Goal: Communication & Community: Answer question/provide support

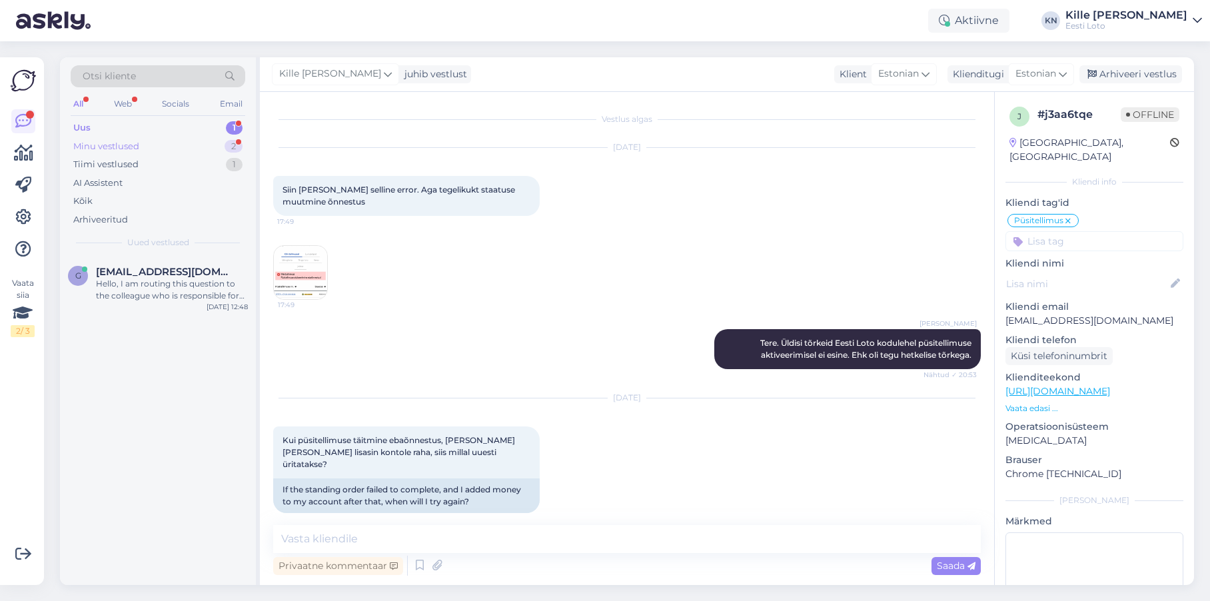
scroll to position [14, 0]
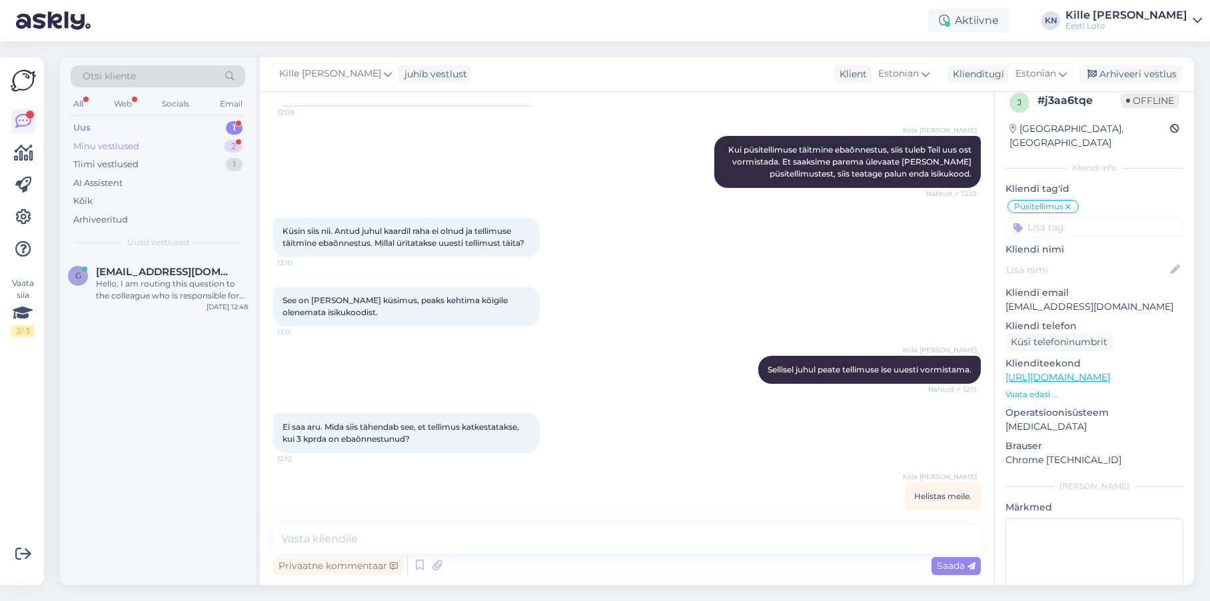
click at [122, 153] on div "Minu vestlused 2" at bounding box center [158, 146] width 175 height 19
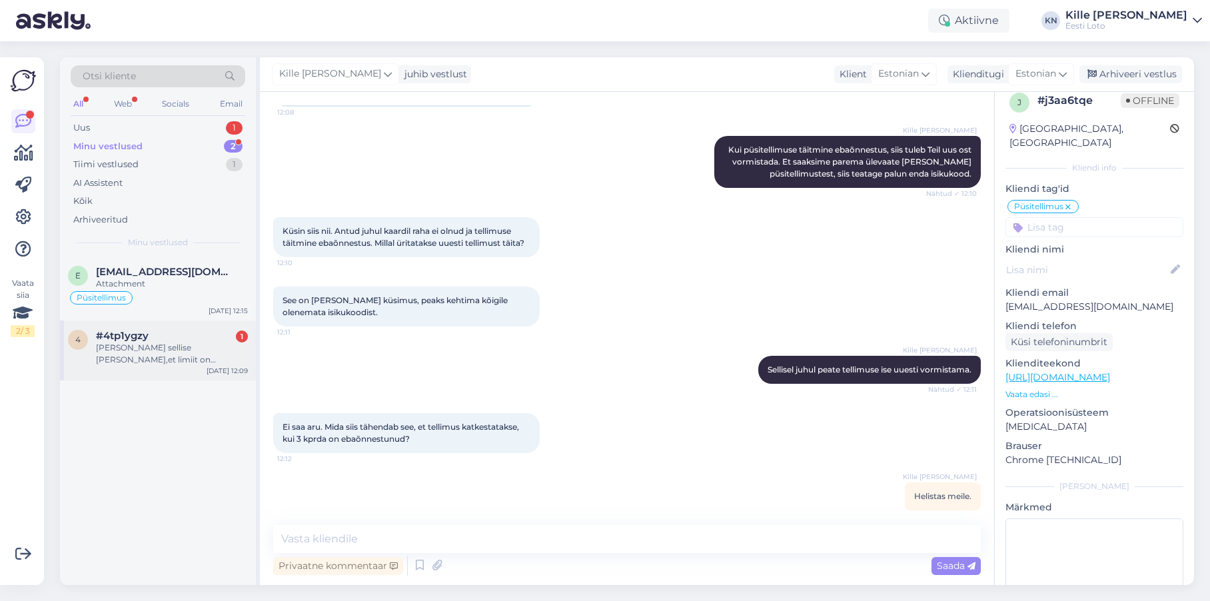
click at [163, 361] on div "[PERSON_NAME] sellise [PERSON_NAME],et limiit on ületatud,rohkem midagi" at bounding box center [172, 354] width 152 height 24
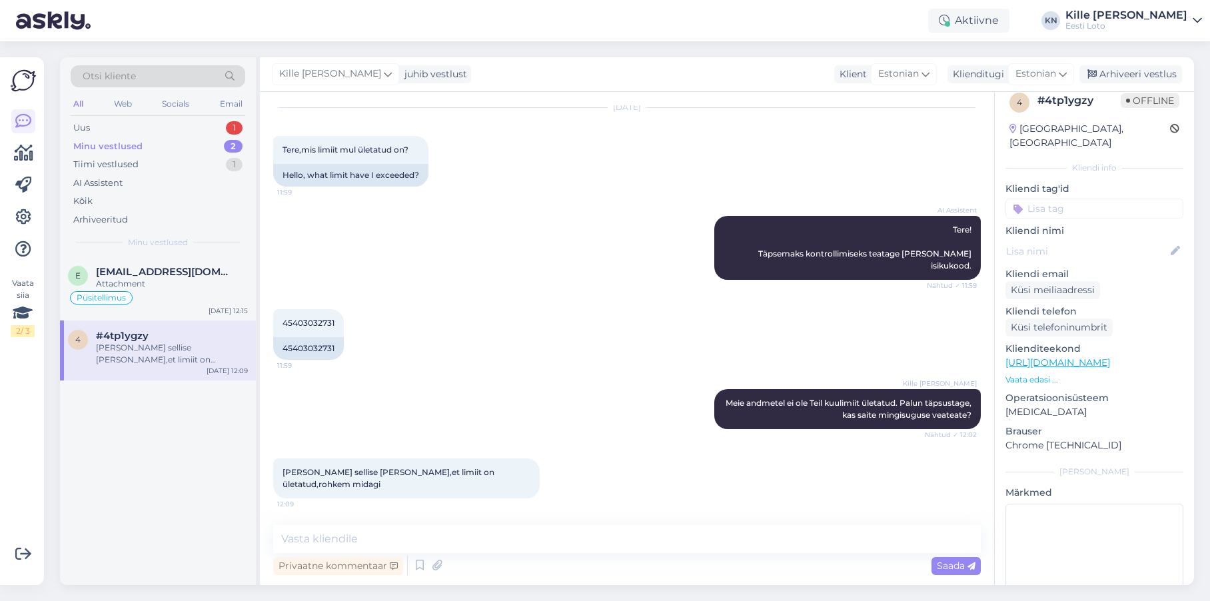
scroll to position [16, 0]
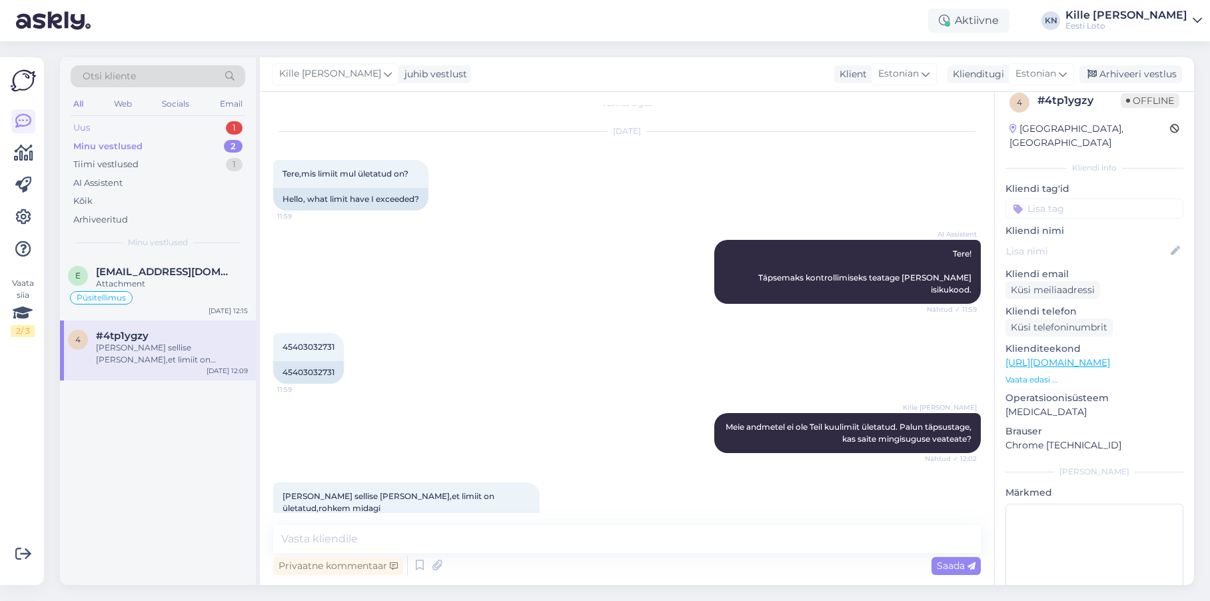
click at [125, 126] on div "Uus 1" at bounding box center [158, 128] width 175 height 19
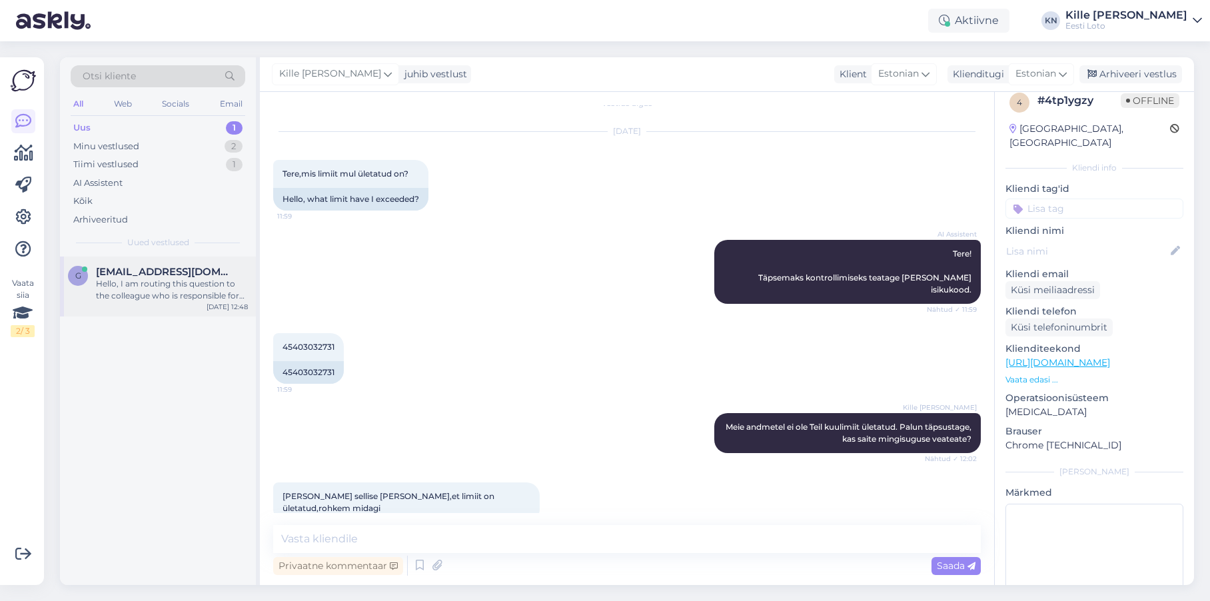
click at [149, 263] on div "g [EMAIL_ADDRESS][DOMAIN_NAME] Hello, I am routing this question to the colleag…" at bounding box center [158, 286] width 196 height 60
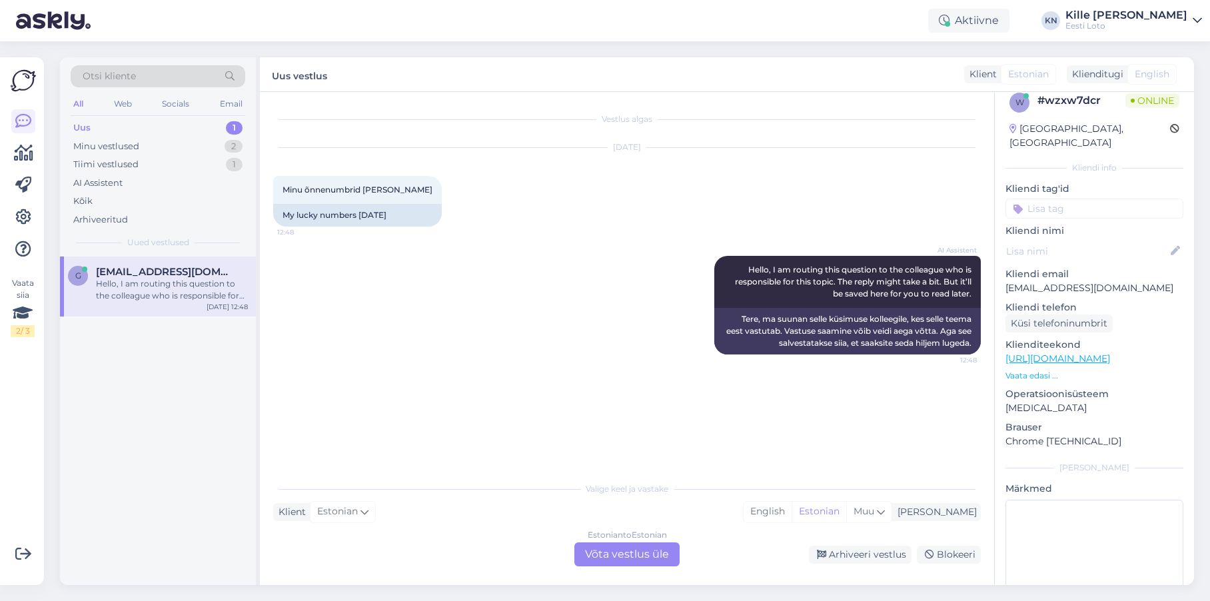
click at [596, 552] on div "Estonian to Estonian Võta vestlus üle" at bounding box center [626, 554] width 105 height 24
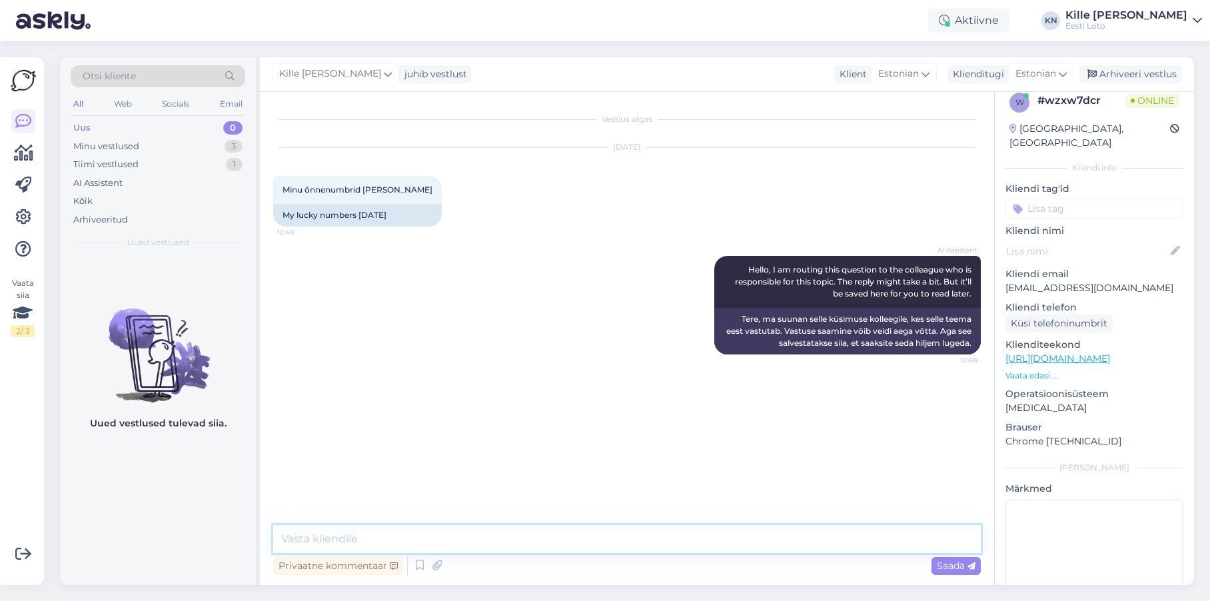
click at [579, 540] on textarea at bounding box center [626, 539] width 707 height 28
paste textarea "loterii puhul on tegemist õnnemänguga ning võitmine ei ole kunagi garanteeritud."
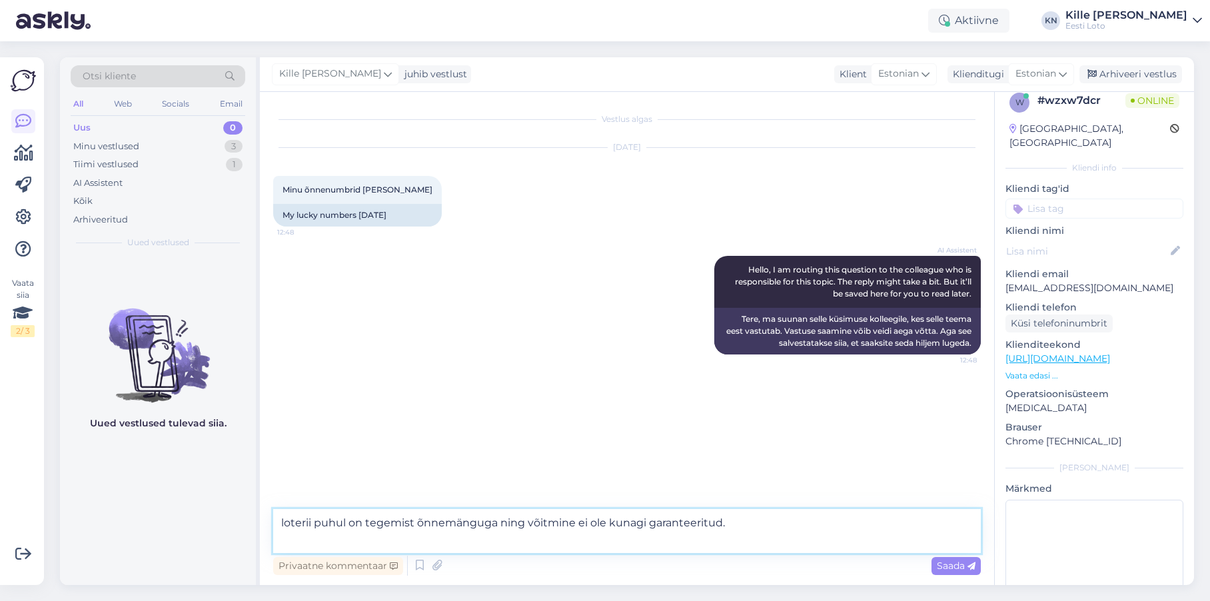
drag, startPoint x: 284, startPoint y: 523, endPoint x: 246, endPoint y: 520, distance: 38.1
click at [273, 520] on textarea "loterii puhul on tegemist õnnemänguga ning võitmine ei ole kunagi garanteeritud." at bounding box center [626, 531] width 707 height 44
click at [857, 532] on textarea "Loterii puhul on tegemist õnnemänguga ning võitmine ei ole kunagi garanteeritud." at bounding box center [626, 531] width 707 height 44
click at [850, 543] on textarea "Loterii puhul on tegemist õnnemänguga ning võitmine ei ole kunagi garanteeritud." at bounding box center [626, 531] width 707 height 44
type textarea "Loterii puhul on tegemist õnnemänguga ning võitmine ei ole kunagi garanteeritud."
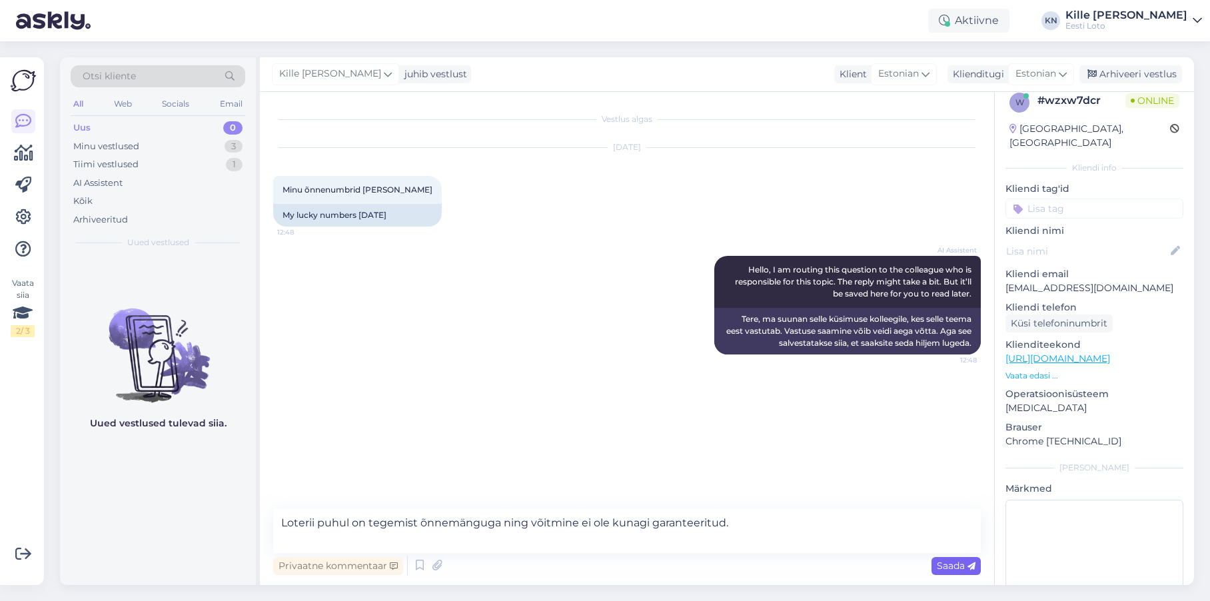
click at [956, 563] on span "Saada" at bounding box center [955, 565] width 39 height 12
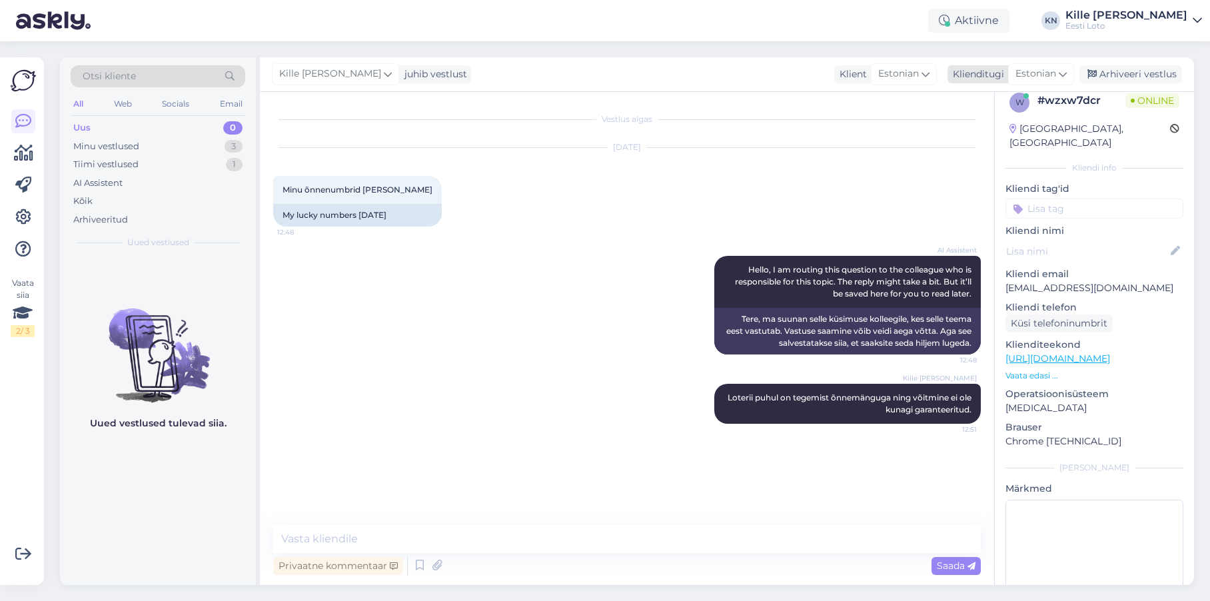
click at [1146, 75] on div "Arhiveeri vestlus" at bounding box center [1130, 74] width 103 height 18
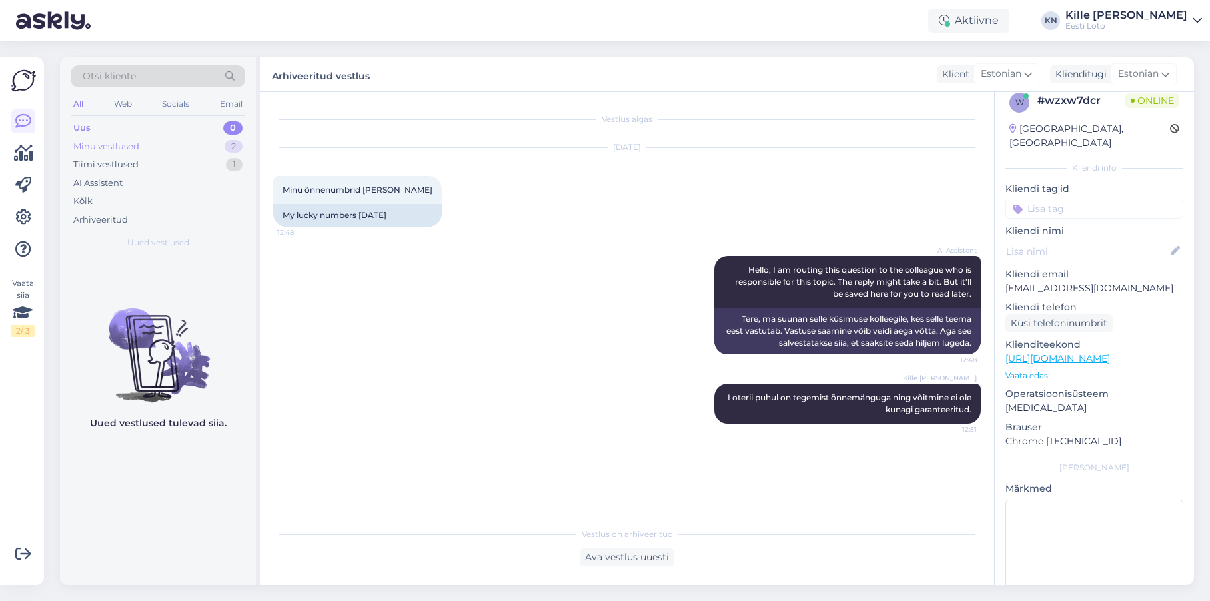
click at [115, 142] on div "Minu vestlused" at bounding box center [106, 146] width 66 height 13
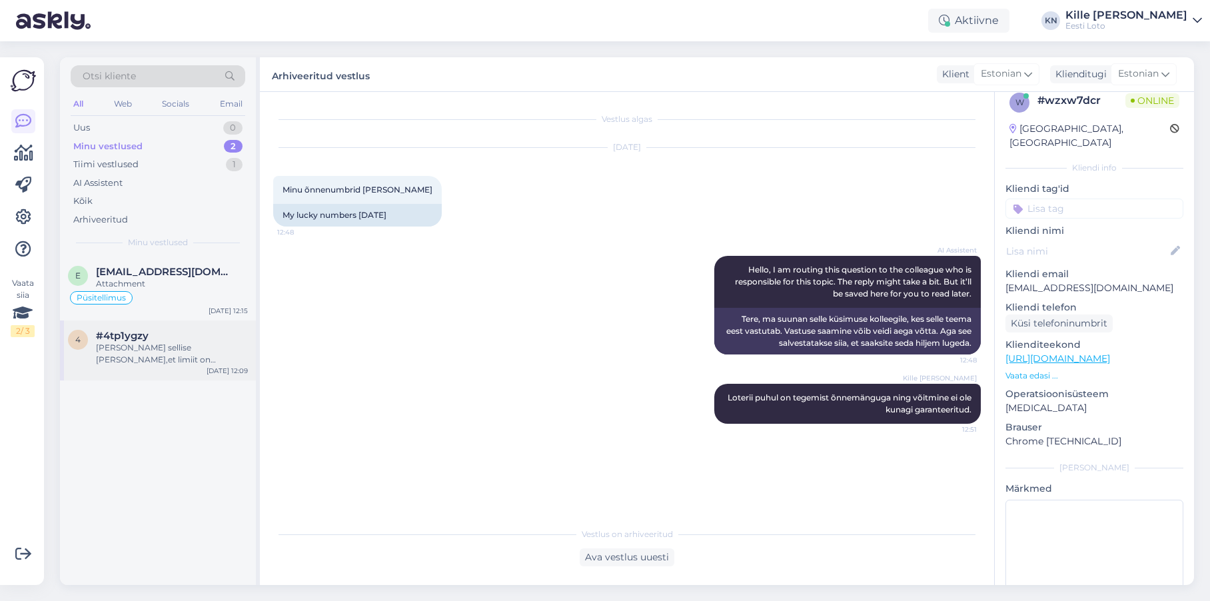
click at [155, 335] on div "#4tp1ygzy" at bounding box center [172, 336] width 152 height 12
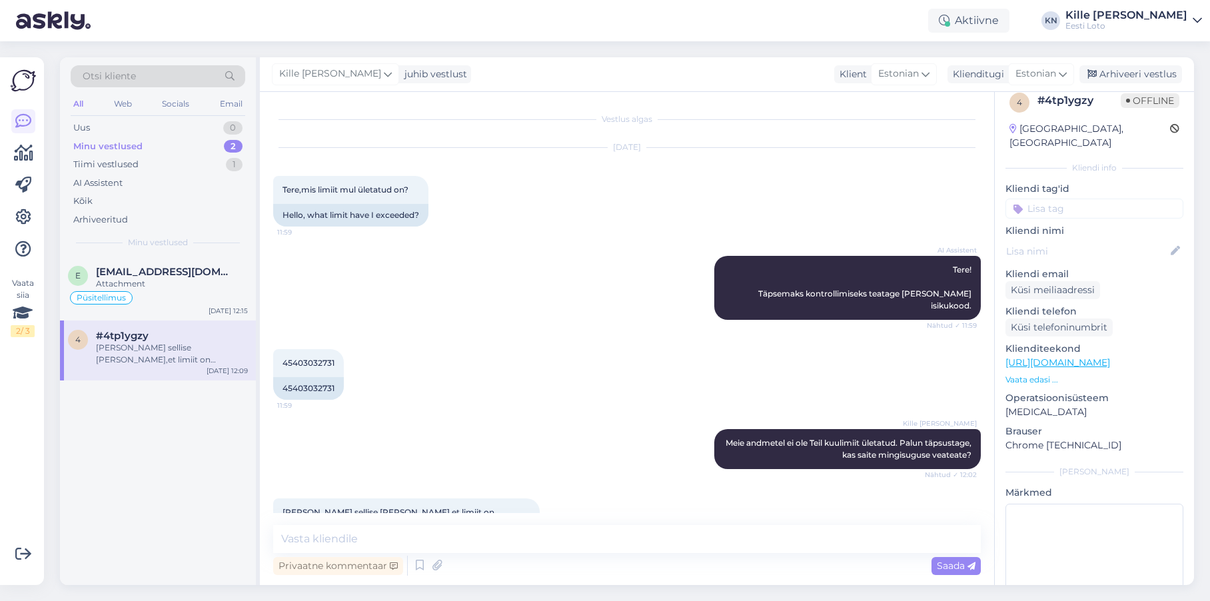
scroll to position [16, 0]
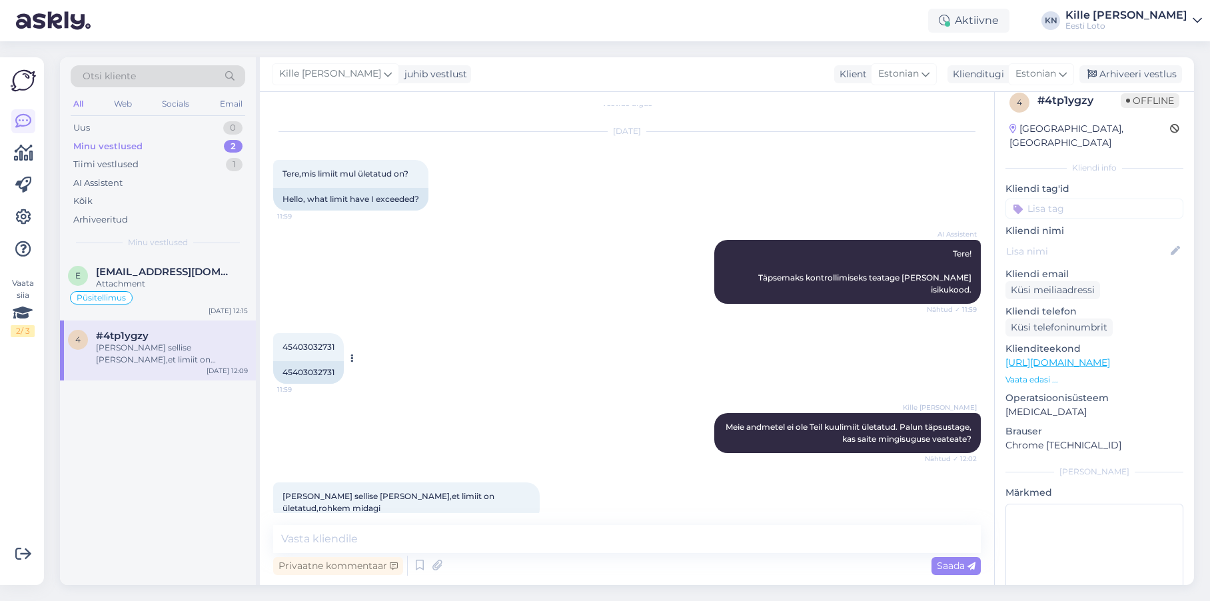
click at [328, 363] on div "45403032731" at bounding box center [308, 372] width 71 height 23
click at [328, 362] on div "45403032731" at bounding box center [308, 372] width 71 height 23
copy div "45403032731"
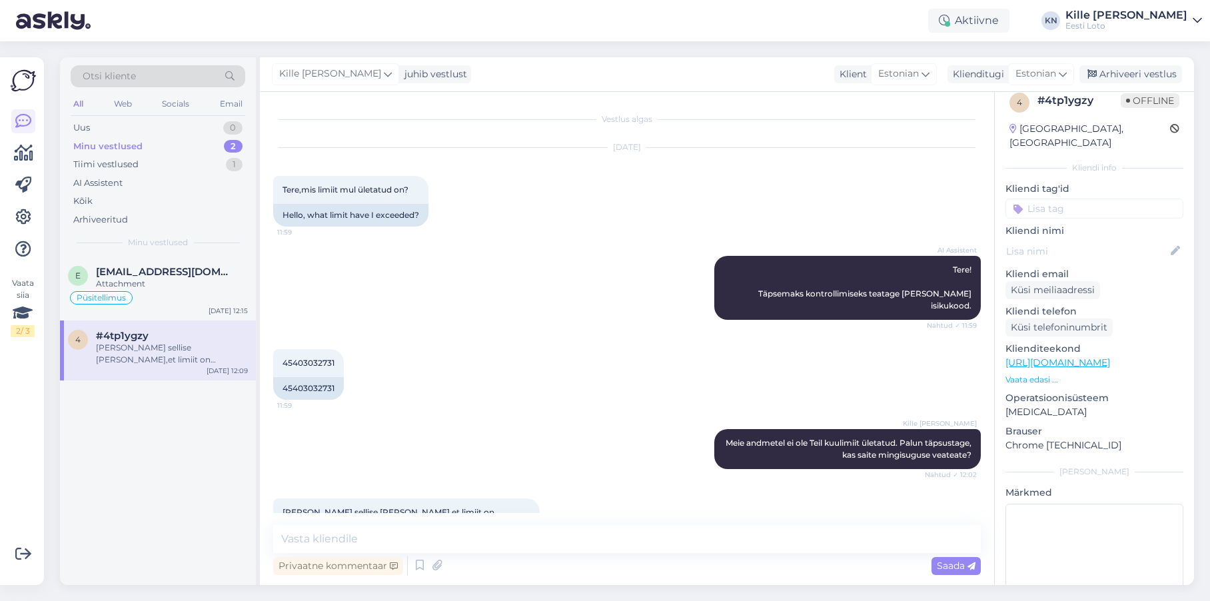
click at [406, 553] on div "Privaatne kommentaar Saada" at bounding box center [626, 565] width 707 height 25
click at [410, 545] on textarea at bounding box center [626, 539] width 707 height 28
drag, startPoint x: 506, startPoint y: 542, endPoint x: 340, endPoint y: 538, distance: 165.2
click at [340, 538] on textarea "Näeme, et saite piletiostu sooritatud." at bounding box center [626, 539] width 707 height 28
type textarea "Näeme, et piletiost õnnestus Teil nüüd ilusti."
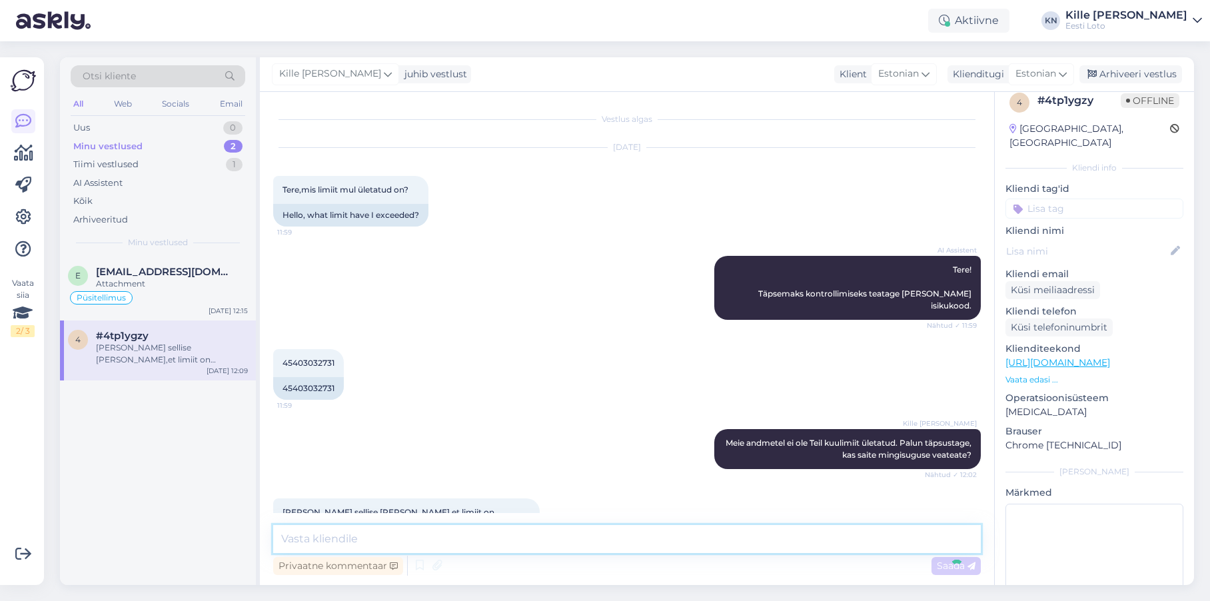
scroll to position [73, 0]
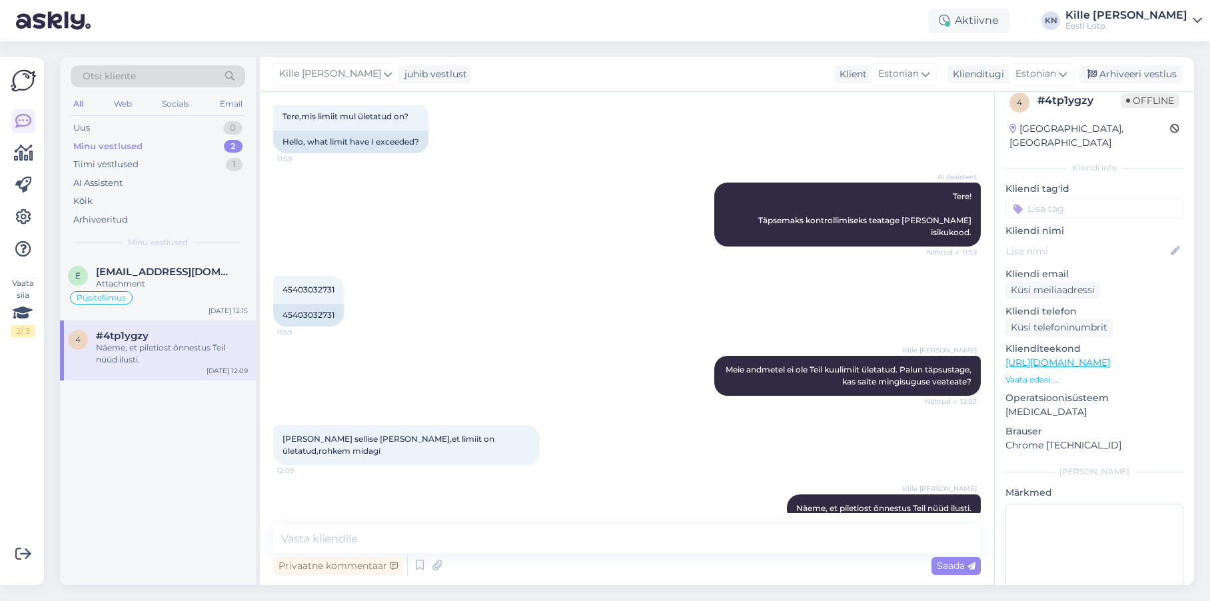
click at [1057, 198] on input at bounding box center [1094, 208] width 178 height 20
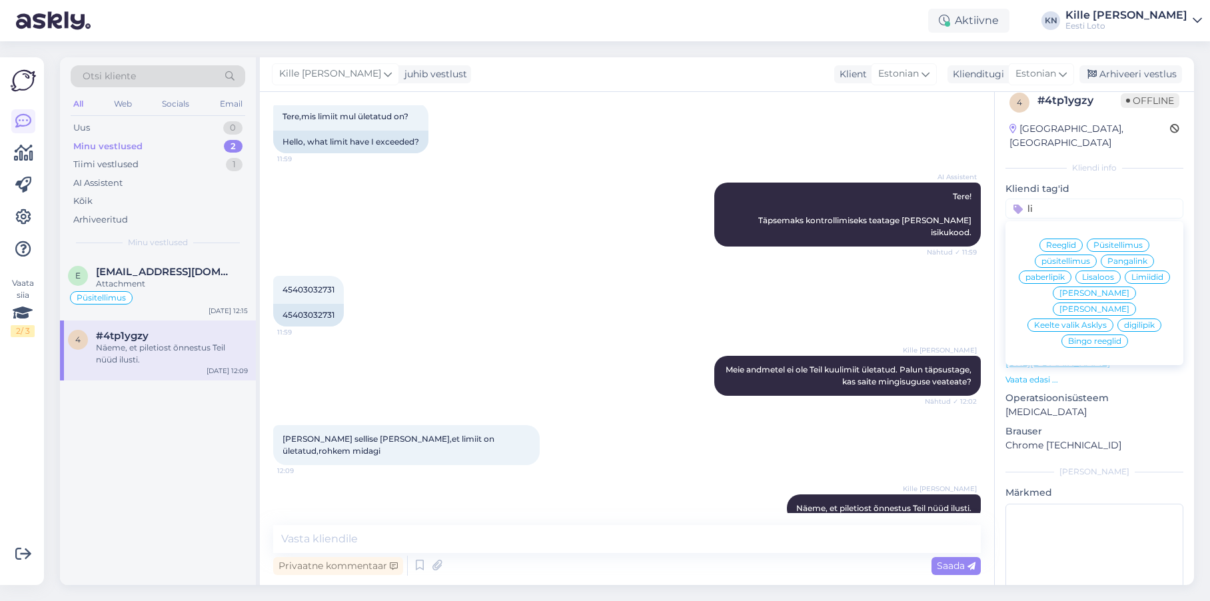
type input "l"
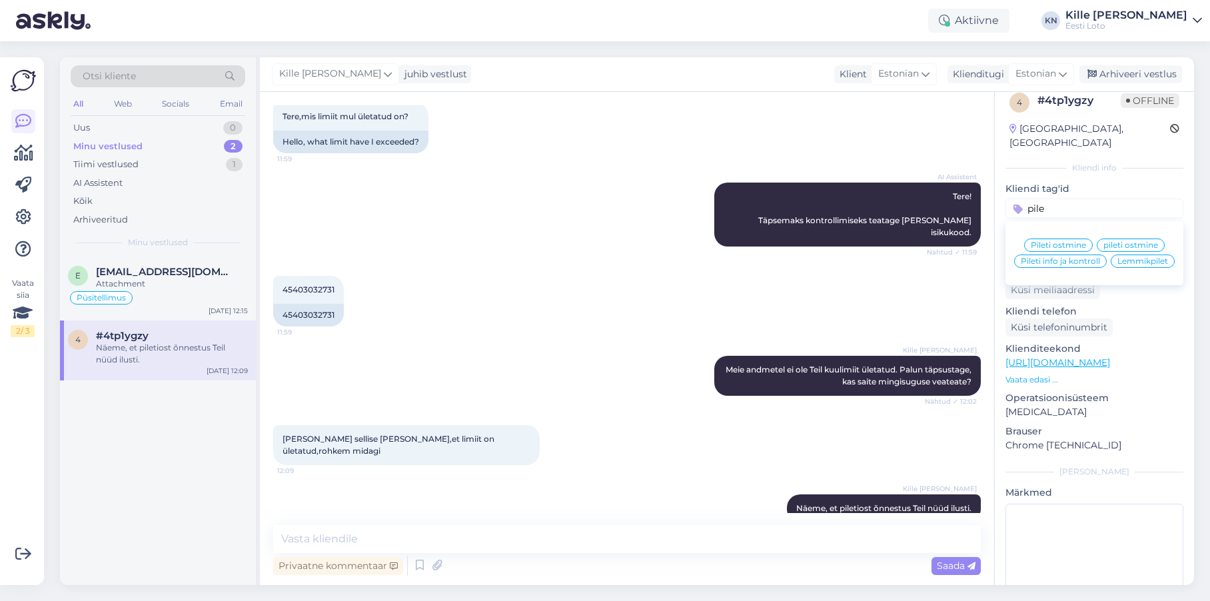
scroll to position [10, 0]
type input "pile"
click at [1070, 245] on span "Pileti ostmine" at bounding box center [1057, 249] width 55 height 8
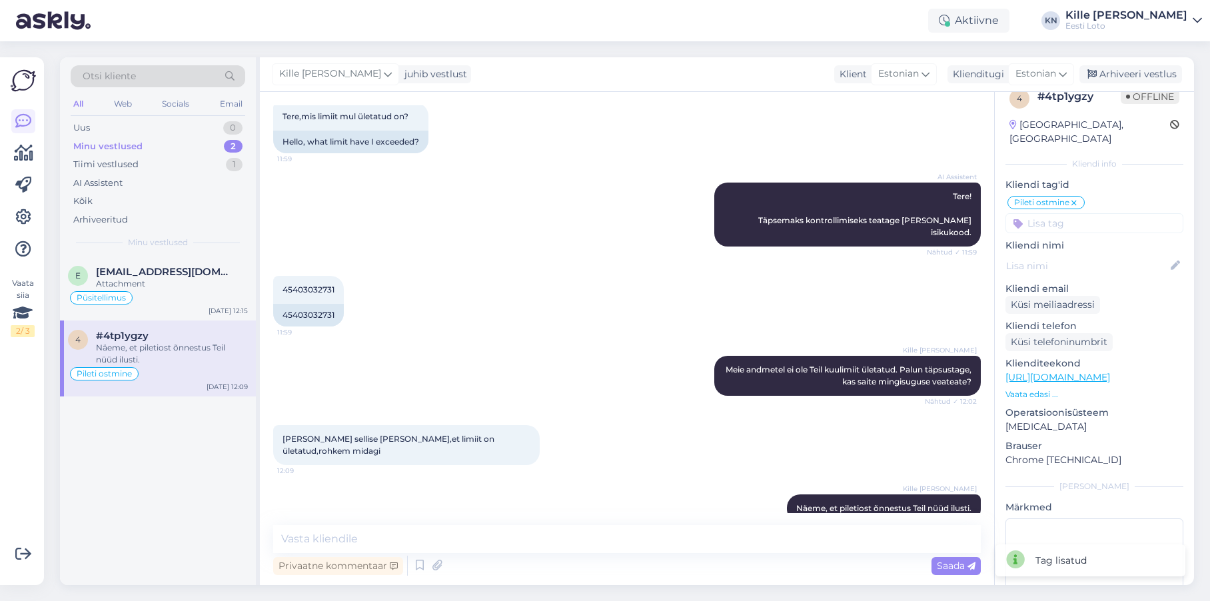
scroll to position [21, 0]
click at [1144, 77] on div "Arhiveeri vestlus" at bounding box center [1130, 74] width 103 height 18
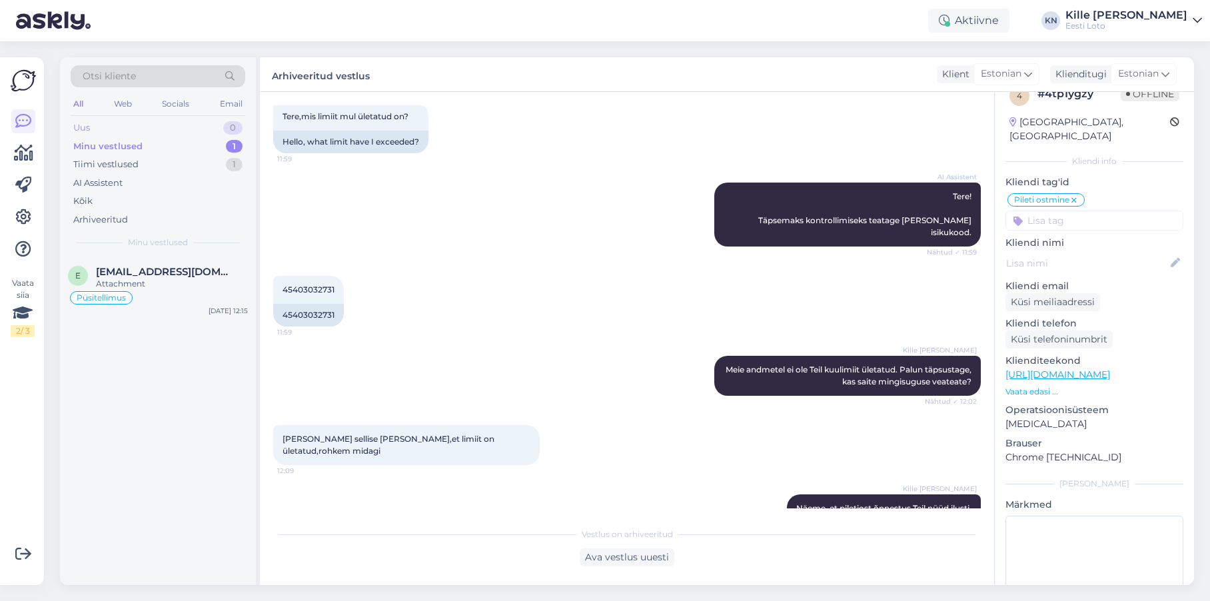
click at [113, 131] on div "Uus 0" at bounding box center [158, 128] width 175 height 19
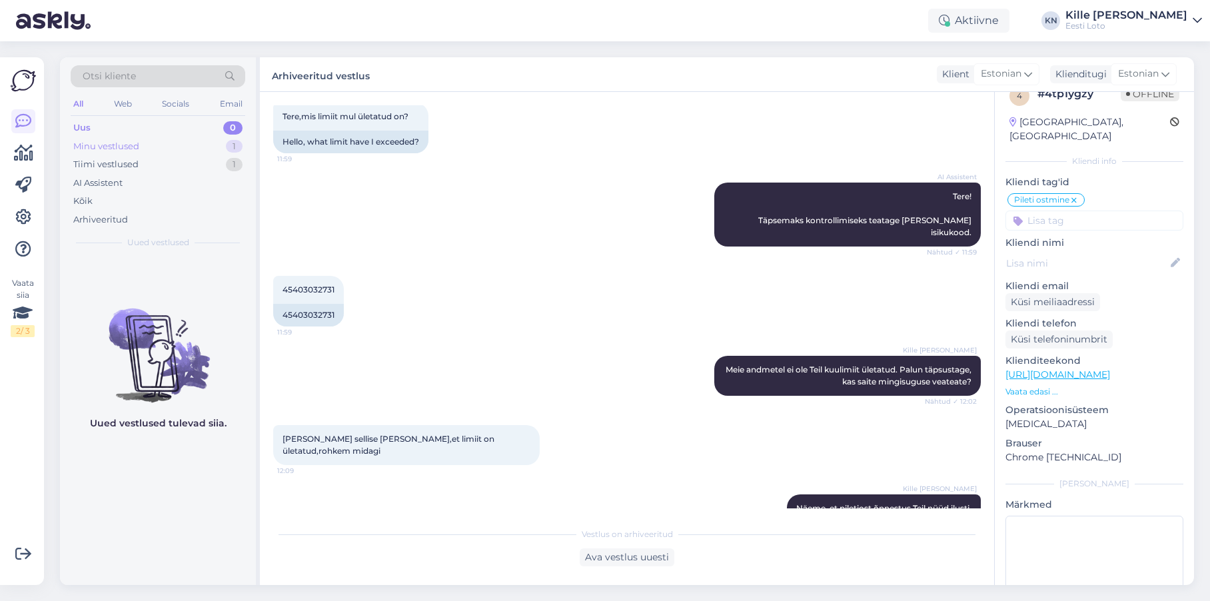
click at [133, 154] on div "Minu vestlused 1" at bounding box center [158, 146] width 175 height 19
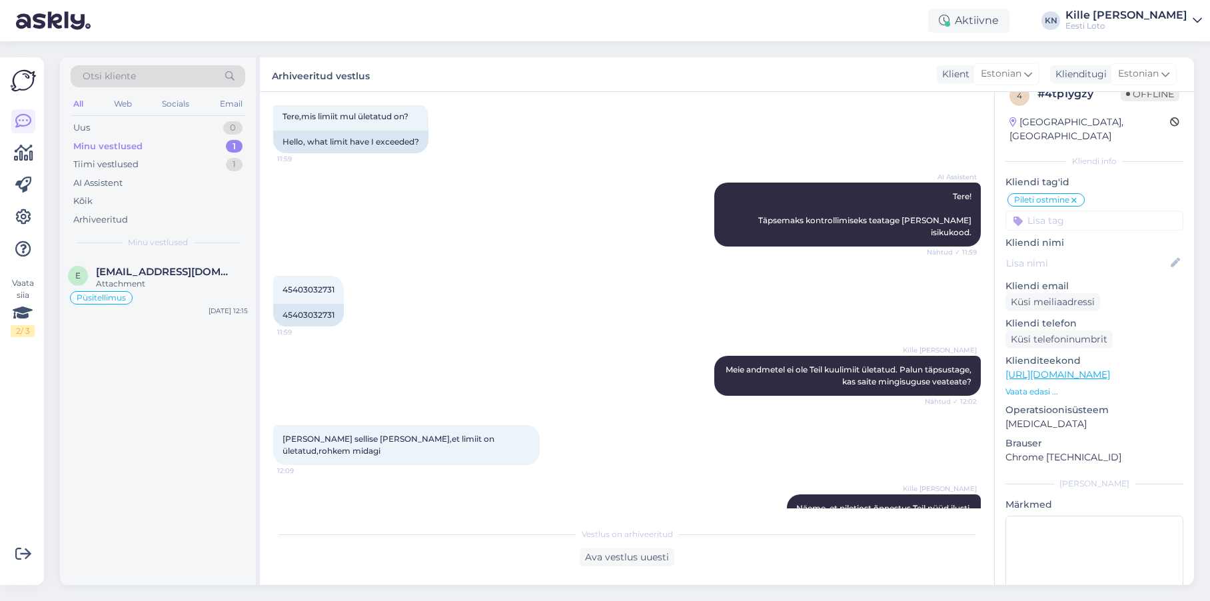
click at [165, 252] on div "Otsi kliente All Web Socials Email Uus 0 Minu vestlused 1 Tiimi vestlused 1 AI …" at bounding box center [158, 156] width 196 height 199
click at [170, 270] on span "[EMAIL_ADDRESS][DOMAIN_NAME]" at bounding box center [165, 272] width 139 height 12
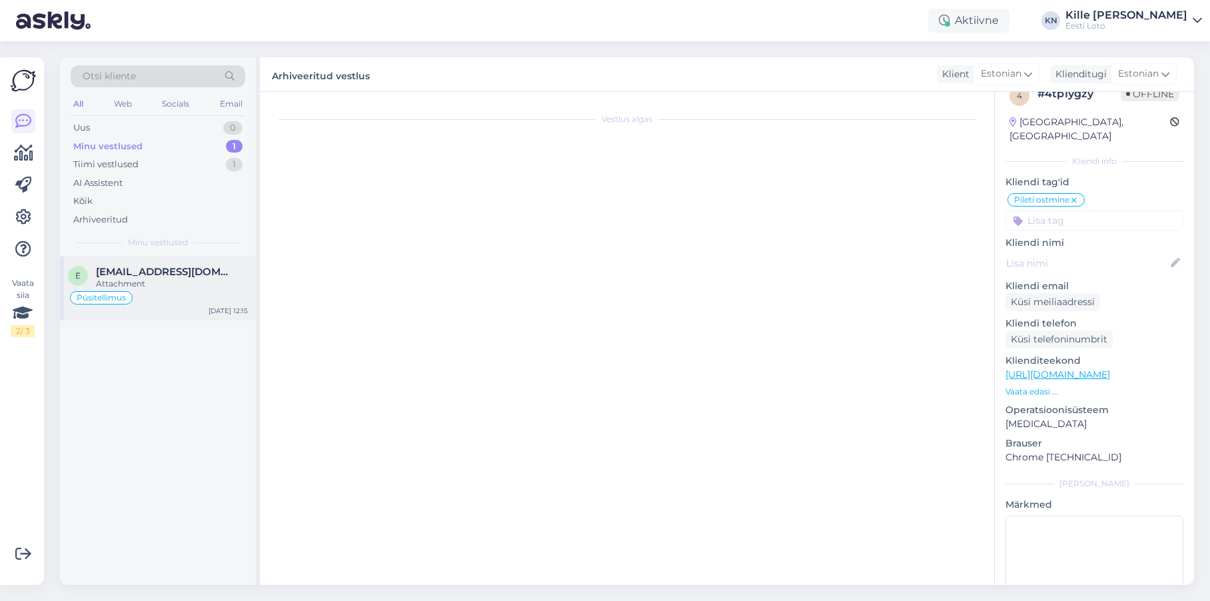
scroll to position [1553, 0]
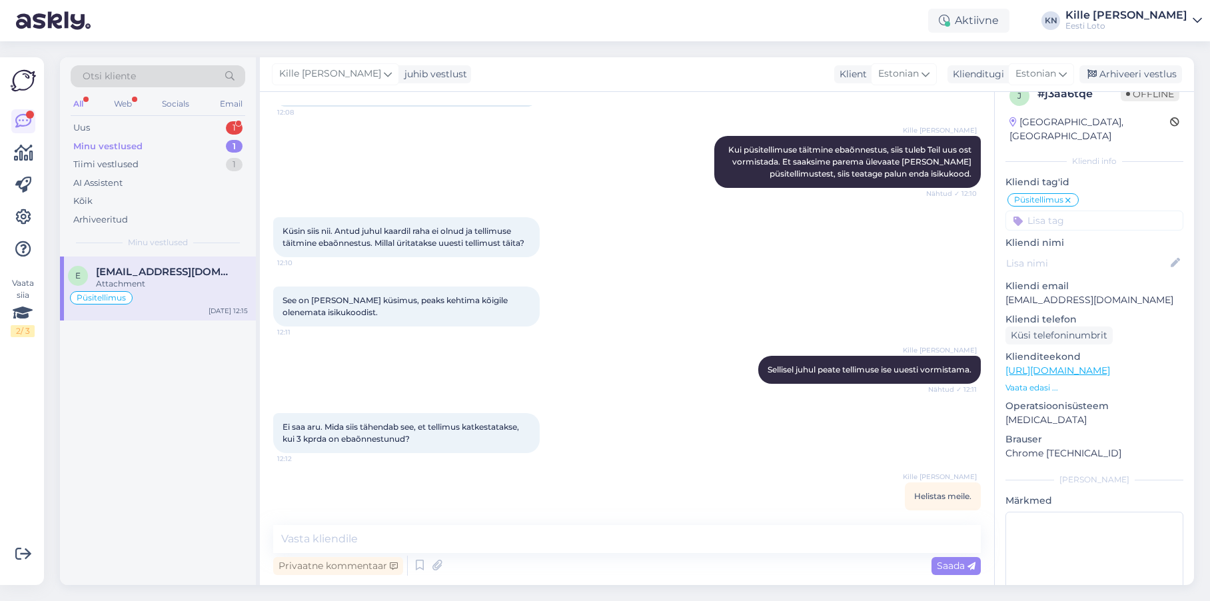
click at [162, 148] on div "Minu vestlused 1" at bounding box center [158, 146] width 175 height 19
click at [148, 133] on div "Uus 1" at bounding box center [158, 128] width 175 height 19
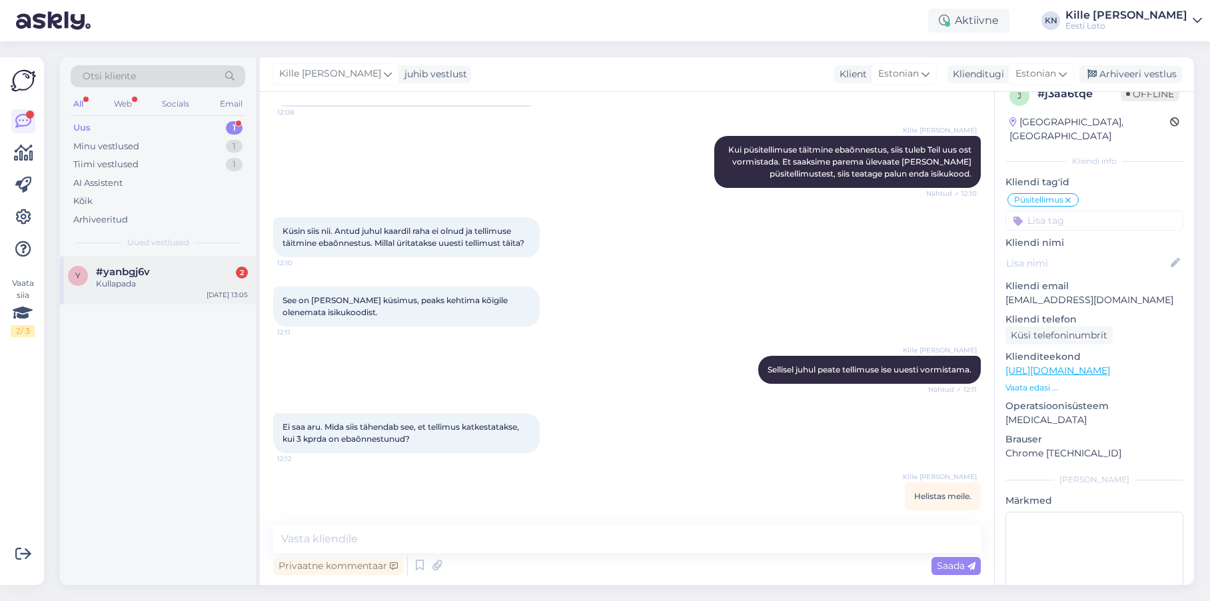
click at [159, 294] on div "y #yanbgj6v 2 Kullapada [DATE] 13:05" at bounding box center [158, 280] width 196 height 48
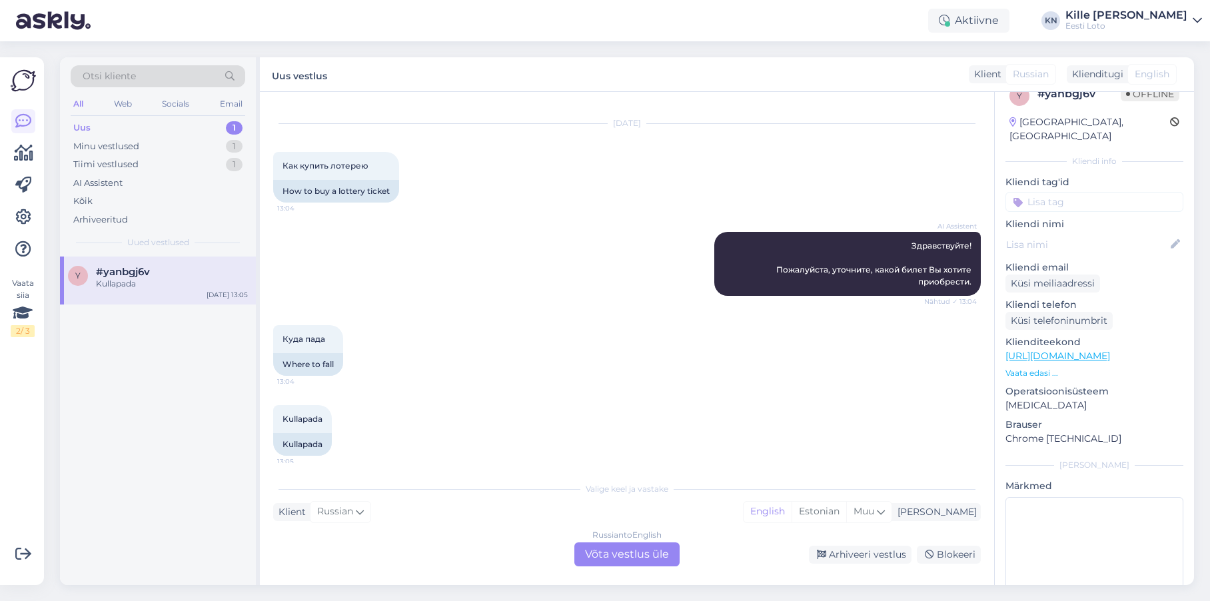
scroll to position [25, 0]
click at [639, 548] on div "Russian to English Võta vestlus üle" at bounding box center [626, 554] width 105 height 24
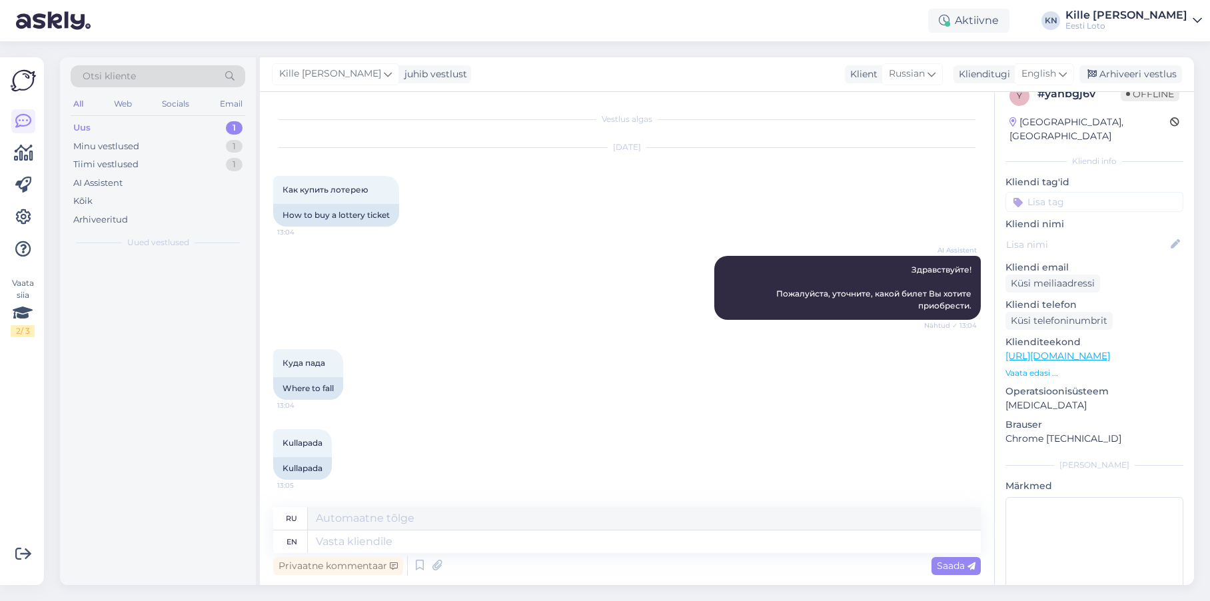
scroll to position [0, 0]
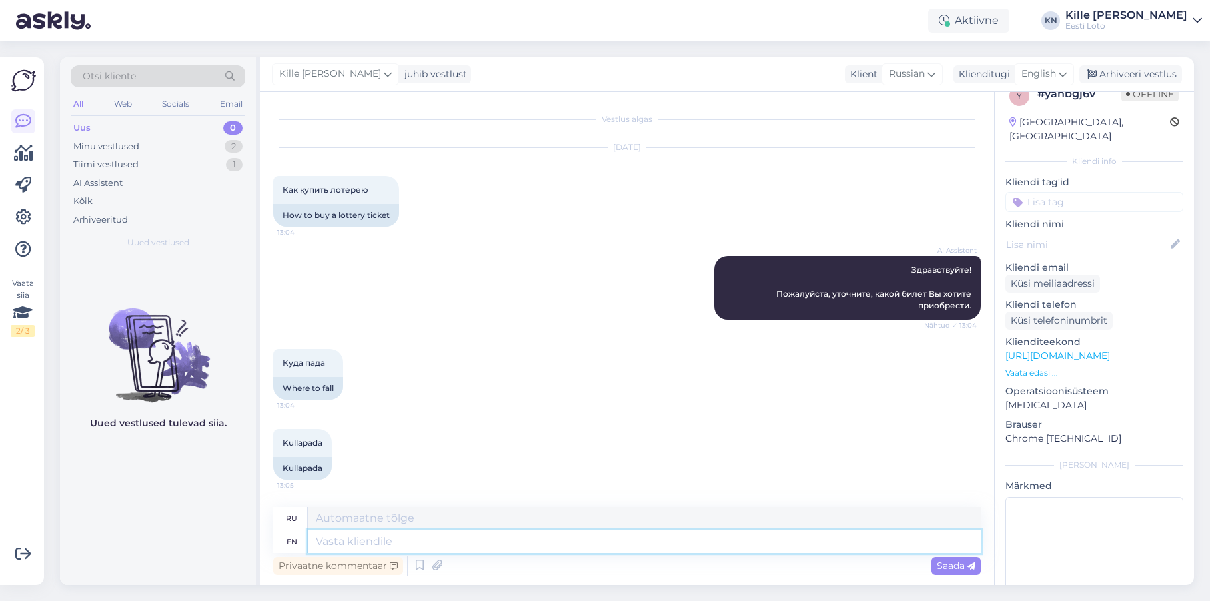
click at [596, 545] on textarea at bounding box center [644, 541] width 673 height 23
click at [1038, 77] on span "English" at bounding box center [1038, 74] width 35 height 15
click at [1002, 133] on link "Estonian" at bounding box center [1013, 133] width 147 height 21
click at [555, 544] on textarea at bounding box center [644, 541] width 673 height 23
type textarea "Kullapa"
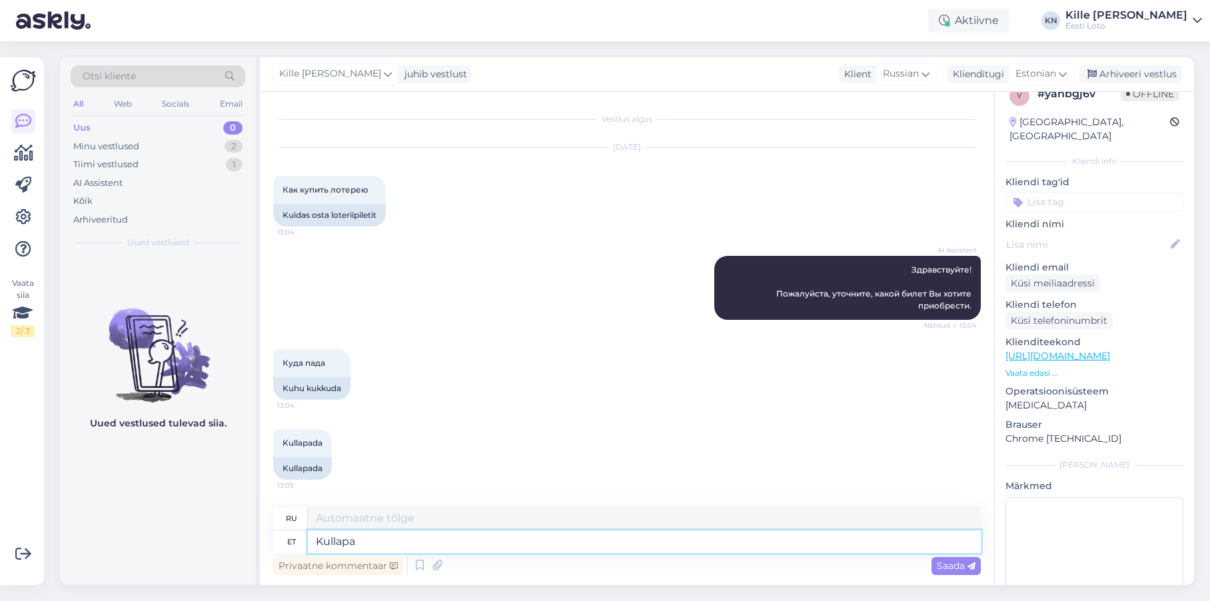
type textarea "Сусальное золото"
type textarea "K"
type textarea "E-kiirloterii ""
type textarea "Электронная мгновенная лотерея"
type textarea "E-kiirloterii "Kullapada" os"
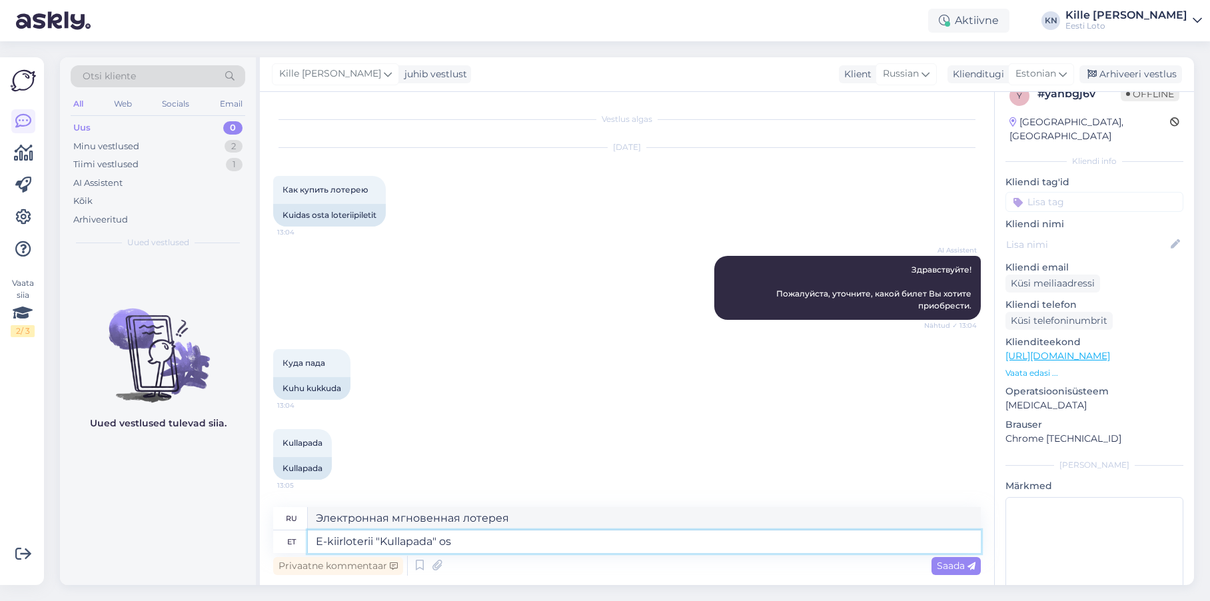
type textarea "Электронная моментальная лотерея «Золотой горшок»"
type textarea "E-kiirloterii "Kullapada" ostmiseks"
type textarea "Электронная моментальная лотерея на покупку «Золотого горшка»"
type textarea "E-kiirloterii "Kullapada" ostmiseks valig"
type textarea "Чтобы приобрести электронную моментальную лотерею «Золотой горшок», выберите"
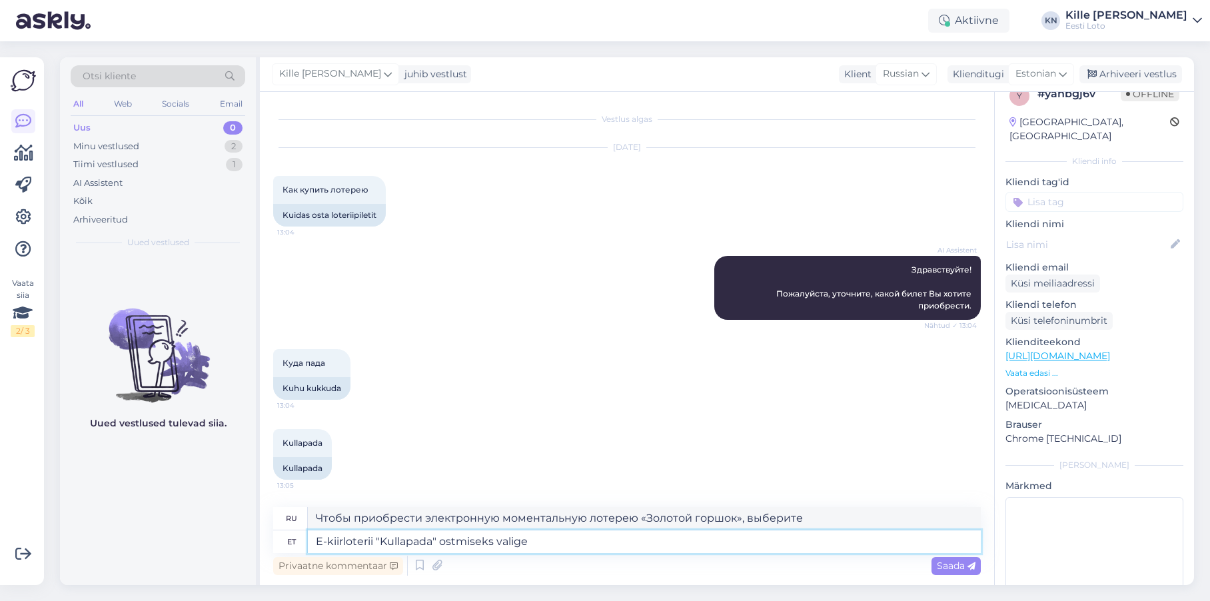
type textarea "E-kiirloterii "Kullapada" ostmiseks valige ""
type textarea "Чтобы приобрести электронную моментальную лотерею «Куллапада», выберите"
type textarea "E-kiirloterii "Kullapada" ostmiseks valige "E-kiirloteriid""
type textarea "Чтобы приобрести электронную моментальную лотерею «Золотой горшок», выберите ра…"
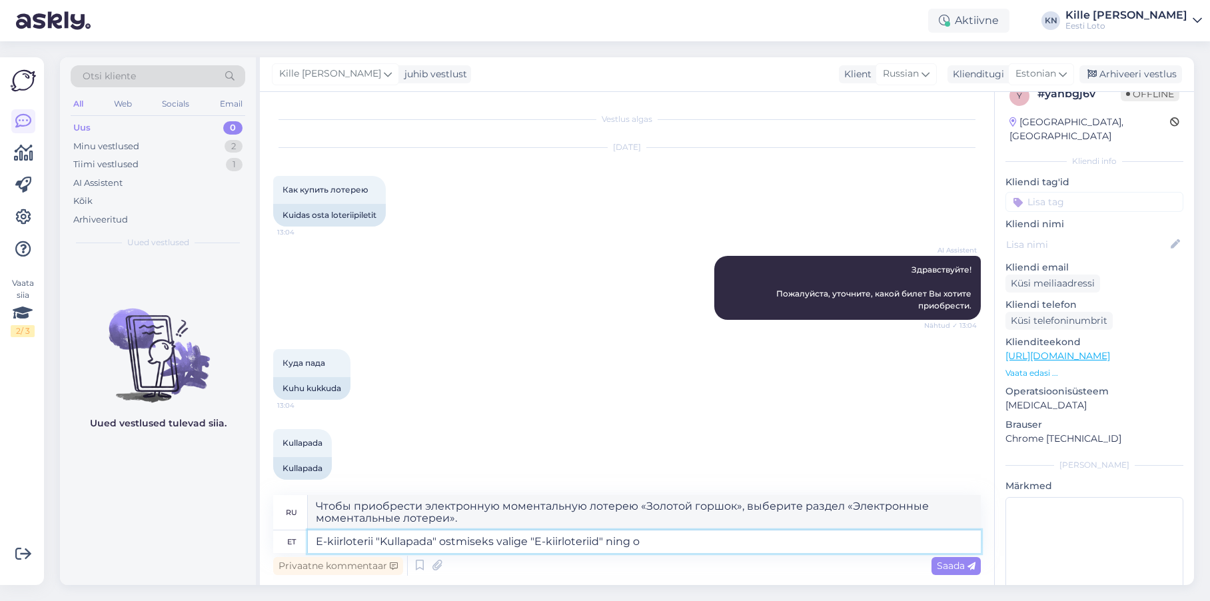
type textarea "E-kiirloterii "Kullapada" ostmiseks valige "E-kiirloteriid" ning ot"
type textarea "Чтобы приобрести электронную моментальную лотерею «Куллапада», выберите «Электр…"
type textarea "E-kiirloterii "Kullapada" ostmiseks valige "E-kiirloteriid" ning otsige s"
type textarea "Чтобы приобрести электронную моментальную лотерею «Куллапада», выберите «Электр…"
type textarea "E-kiirloterii "Kullapada" ostmiseks valige "E-kiirloteriid" ning otsige sealt"
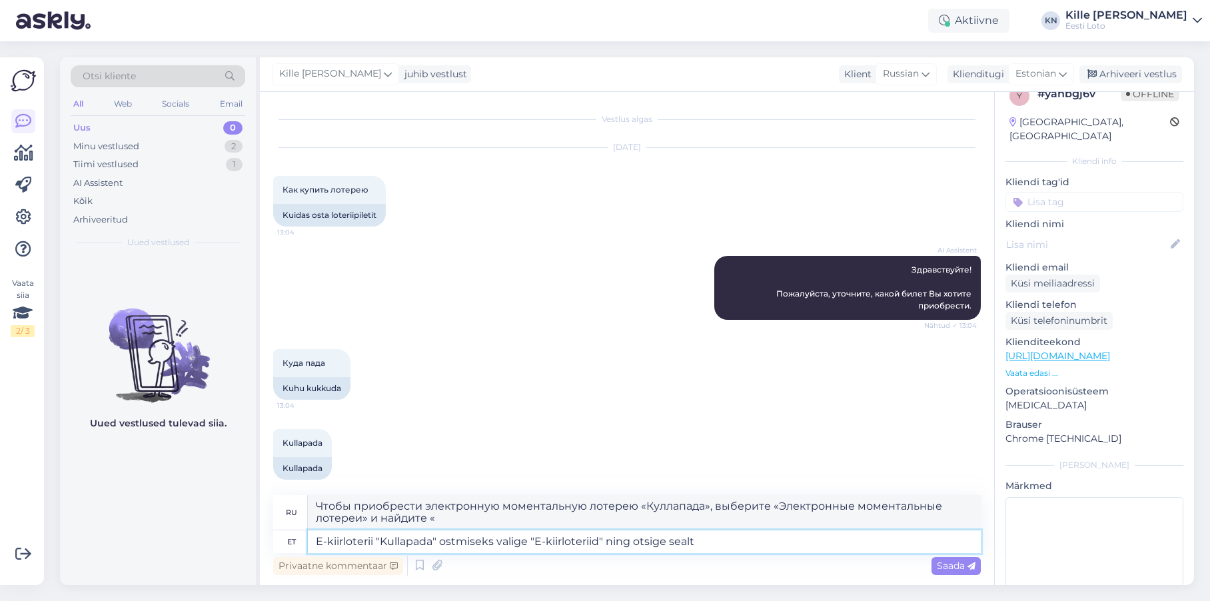
type textarea "Чтобы приобрести электронную моментальную лотерею «Куллапада», выберите «Электр…"
type textarea "E-kiirloterii "Kullapada" ostmiseks valige "E-kiirloteriid" ning otsige sealt m…"
type textarea "Чтобы приобрести электронную моментальную лотерею «Куллапада», выберите «Электр…"
type textarea "E-kiirloterii "Kullapada" ostmiseks valige "E-kiirloteriid" ning otsige sealt m…"
type textarea "Чтобы купить электронную быструю лотерею «Куллапада», выберите «Е-быстрые лотер…"
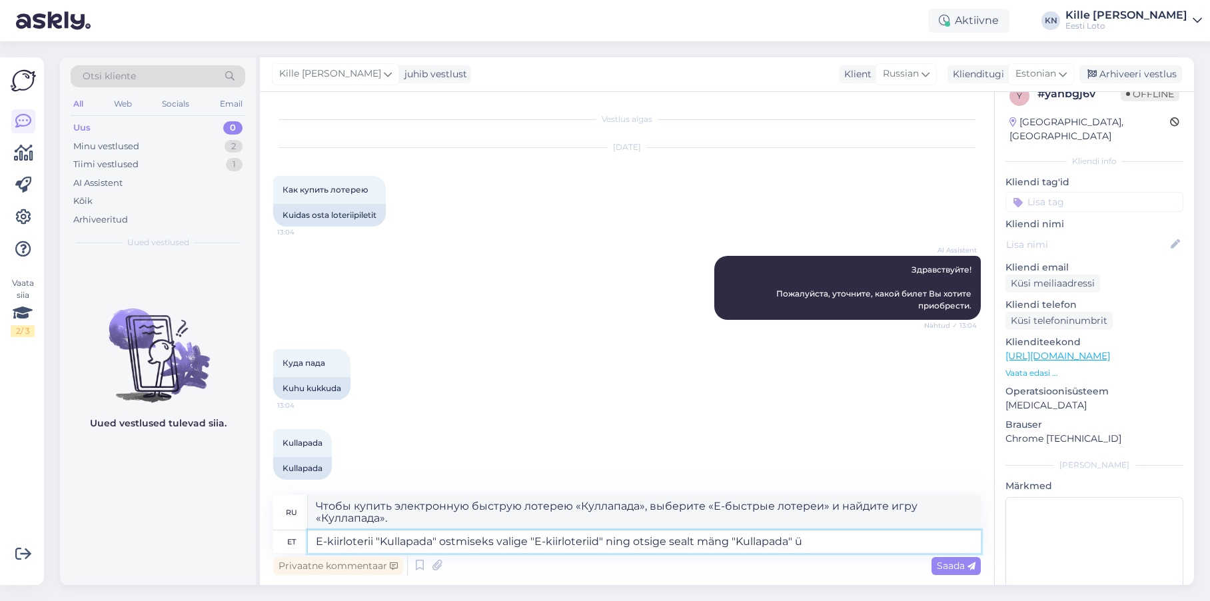
type textarea "E-kiirloterii "Kullapada" ostmiseks valige "E-kiirloteriid" ning otsige sealt m…"
type textarea "Чтобы приобрести электронную моментальную лотерею «Куллапада», выберите «Е-мгно…"
type textarea "E-kiirloterii "Kullapada" ostmiseks valige "E-kiirloteriid" ning otsige sealt m…"
type textarea "Чтобы приобрести электронную моментальную лотерею «Куллапада», выберите «Е-мгно…"
type textarea "E-kiirloterii "Kullapada" ostmiseks valige "E-kiirloteriid" ning otsige sealt m…"
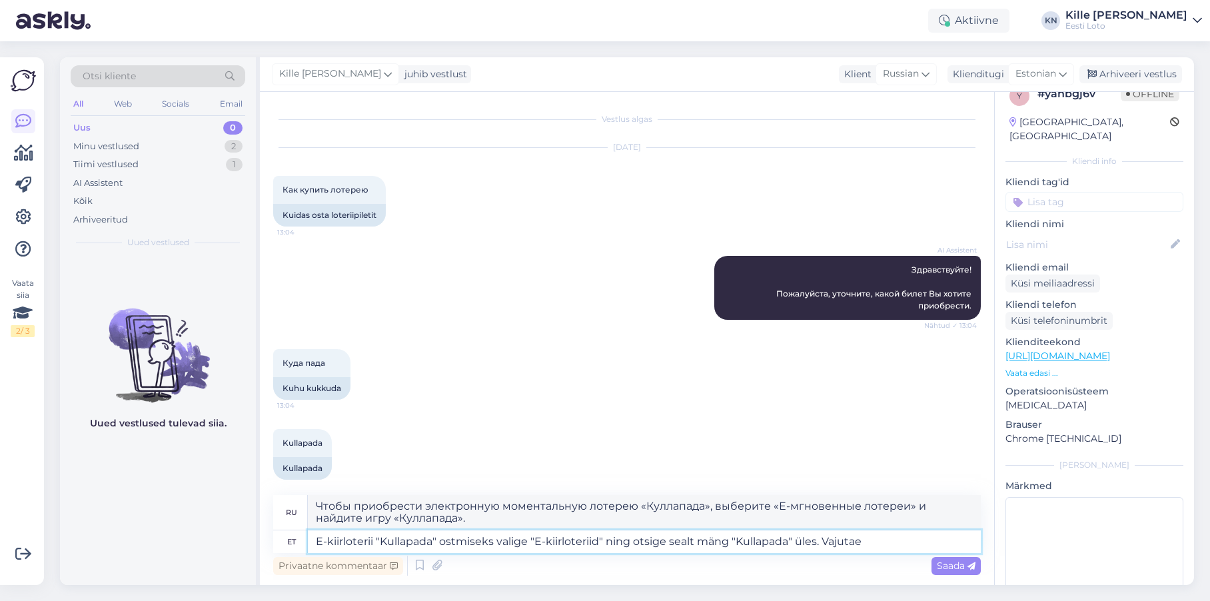
type textarea "Чтобы приобрести электронную моментальную лотерею «Куллапада», выберите «Электр…"
type textarea "E-kiirloterii "Kullapada" ostmiseks valige "E-kiirloteriid" ning otsige sealt m…"
type textarea "Чтобы купить электронную моментальную лотерею «Куллапада», выберите «Е-мгновенн…"
type textarea "E-kiirloterii "Kullapada" ostmiseks valige "E-kiirloteriid" ning otsige sealt m…"
type textarea "Чтобы купить электронную моментальную лотерею «Куллапада», выберите «Е-мгновенн…"
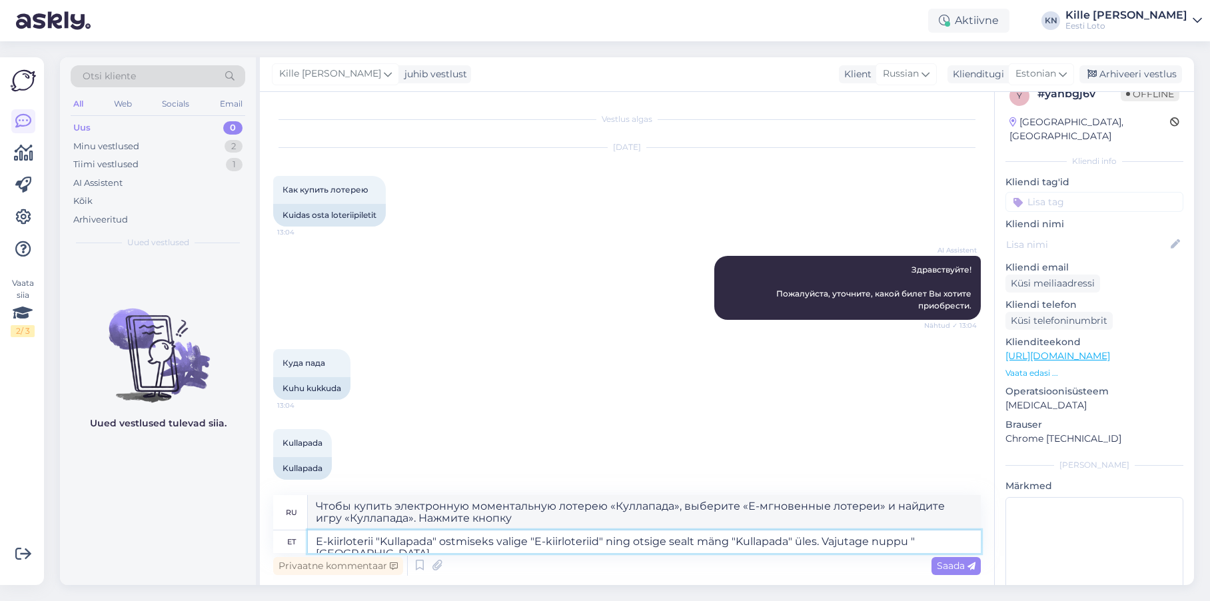
type textarea "E-kiirloterii "Kullapada" ostmiseks valige "E-kiirloteriid" ning otsige sealt m…"
type textarea "Чтобы купить электронную моментальную лотерею «Куллапада», выберите раздел «Эле…"
type textarea "E-kiirloterii "Kullapada" ostmiseks valige "E-kiirloteriid" ning otsige sealt m…"
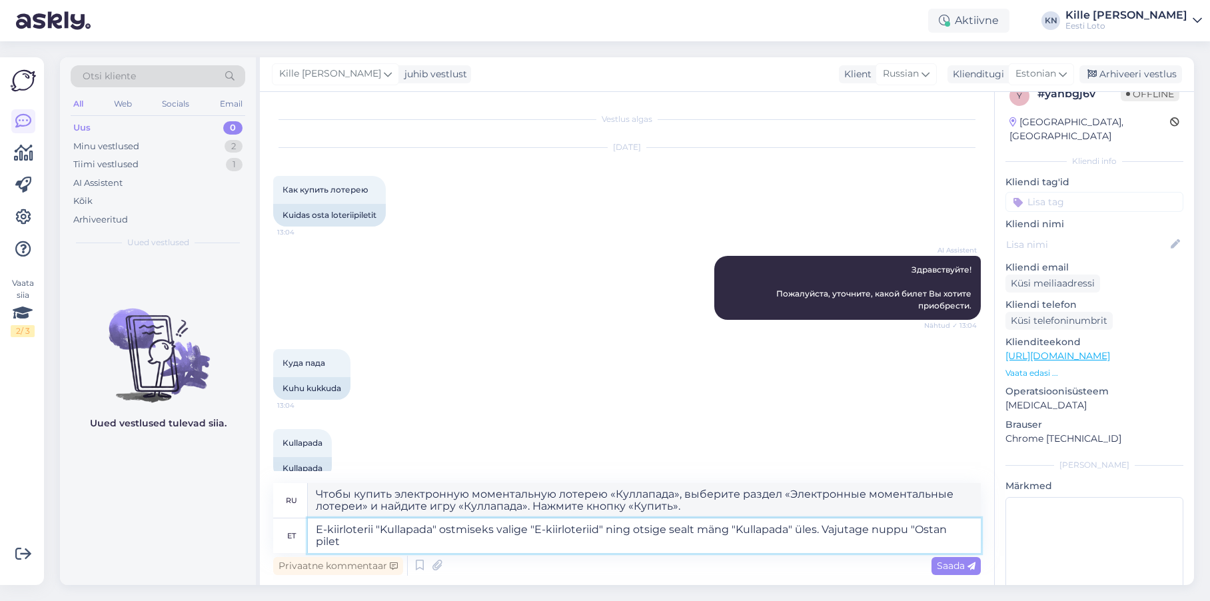
type textarea "Чтобы купить билет электронной лотереи «Куллапада», выберите раздел «Лотереи эл…"
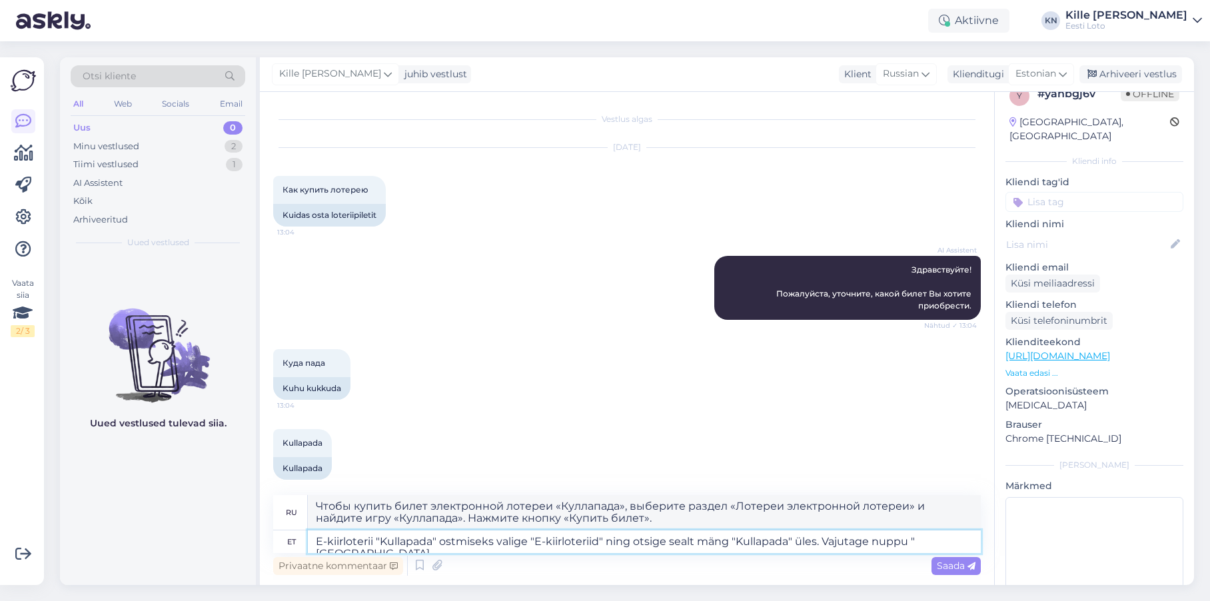
type textarea "E-kiirloterii "Kullapada" ostmiseks valige "E-kiirloteriid" ning otsige sealt m…"
type textarea "Чтобы купить электронную моментальную лотерею «Куллапада», выберите раздел «Эле…"
type textarea "E-kiirloterii "Kullapada" ostmiseks valige "E-kiirloteriid" ning otsige sealt m…"
type textarea "Чтобы купить электронную лотерею «Куллапада», выберите раздел «Электронные лоте…"
type textarea "E-kiirloterii "Kullapada" ostmiseks valige "E-kiirloteriid" ning otsige sealt m…"
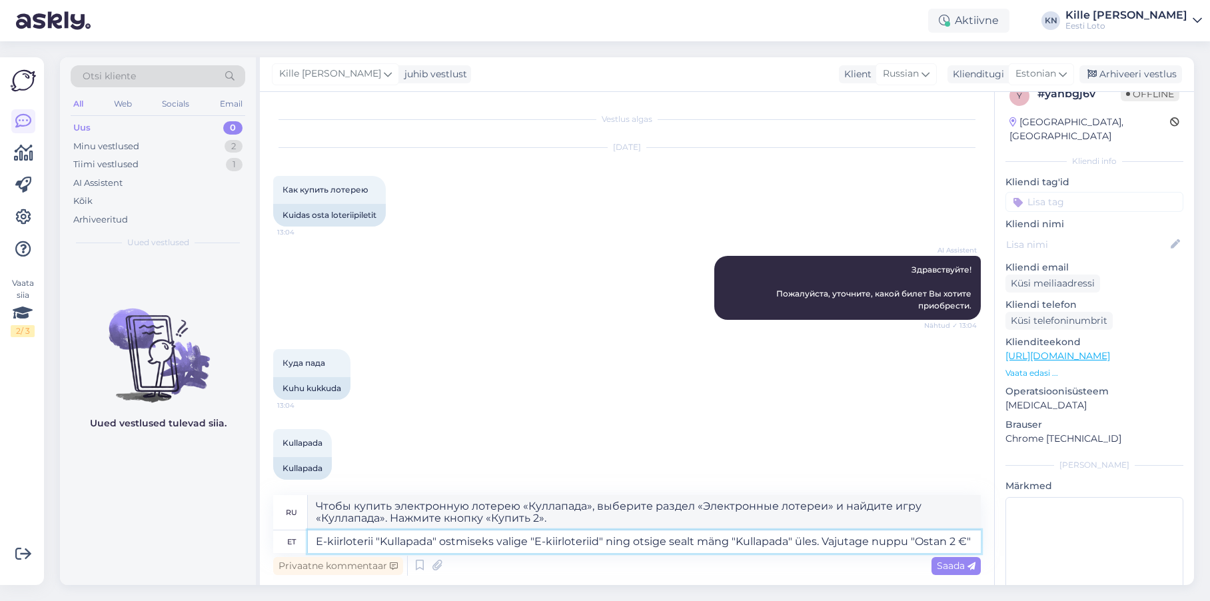
type textarea "Чтобы купить электронную моментальную лотерею «Куллапада», выберите «Электронны…"
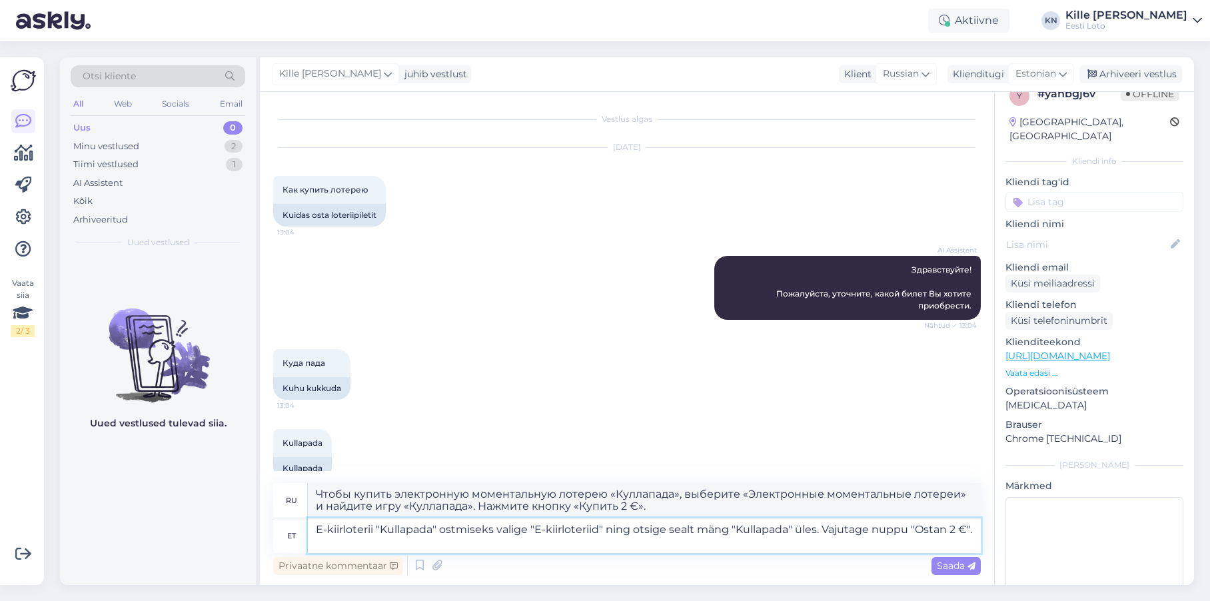
click at [828, 528] on textarea "E-kiirloterii "Kullapada" ostmiseks valige "E-kiirloteriid" ning otsige sealt m…" at bounding box center [644, 535] width 673 height 35
type textarea "E-kiirloterii "Kullapada" ostmiseks valige "E-kiirloteriid" ning otsige sealt m…"
type textarea "Чтобы купить электронную моментальную лотерею «Куллапада», выберите «Электронны…"
type textarea "E-kiirloterii "Kullapada" ostmiseks valige "E-kiirloteriid" ning otsige sealt m…"
drag, startPoint x: 962, startPoint y: 569, endPoint x: 973, endPoint y: 570, distance: 10.7
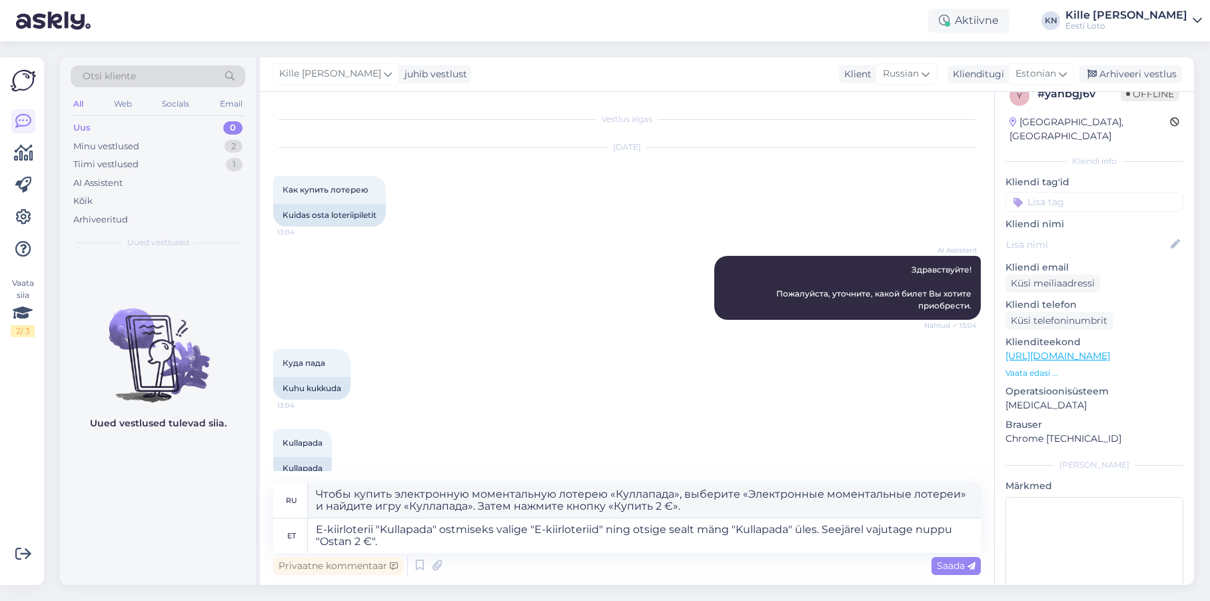
click at [962, 569] on span "Saada" at bounding box center [955, 565] width 39 height 12
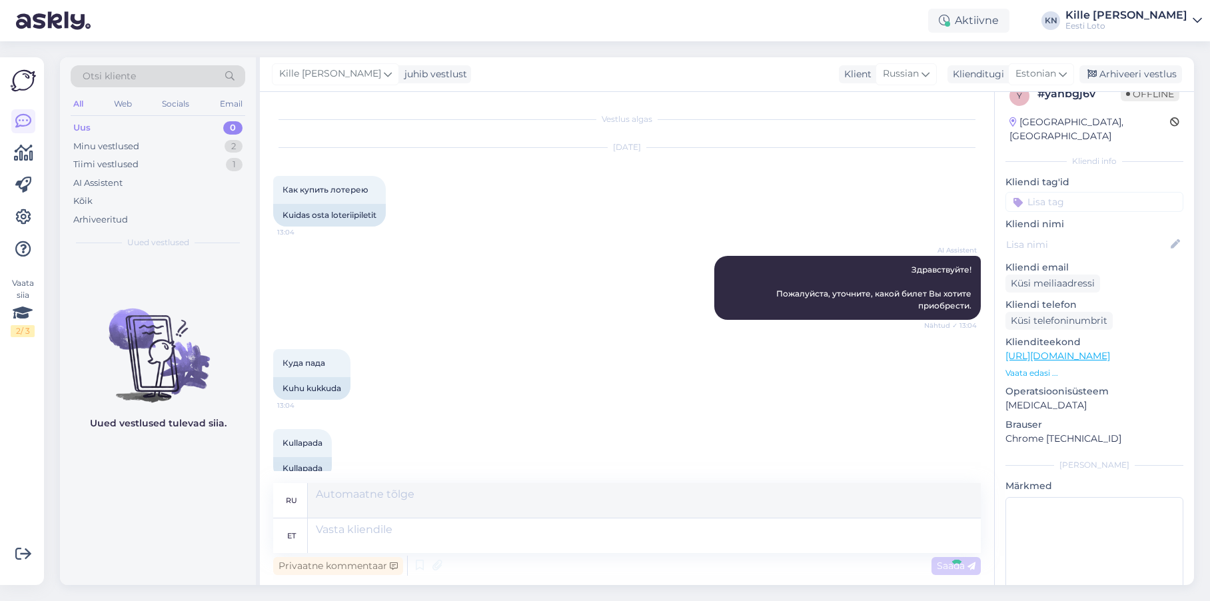
scroll to position [139, 0]
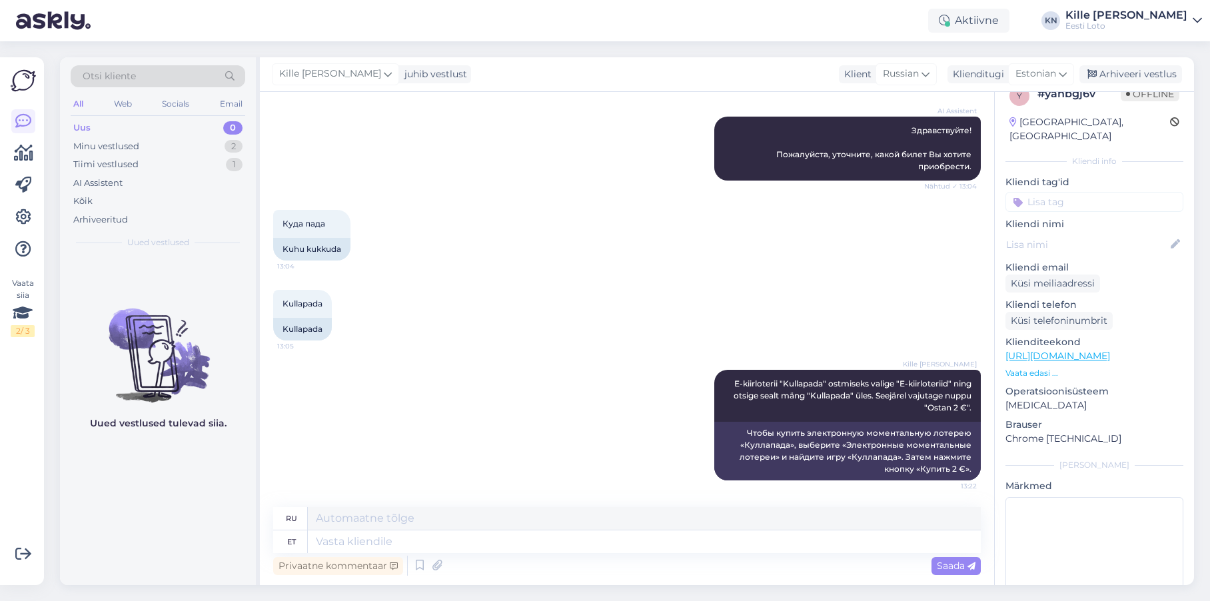
click at [1080, 192] on input at bounding box center [1094, 202] width 178 height 20
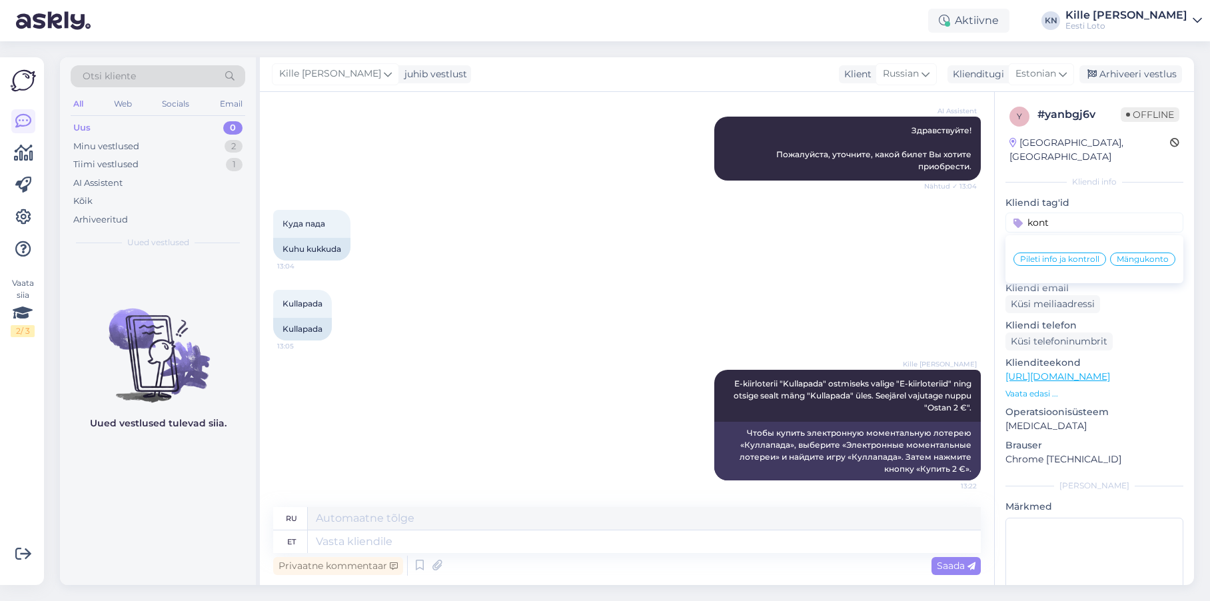
click at [1072, 212] on input "kont" at bounding box center [1094, 222] width 178 height 20
type input "p"
type input "o"
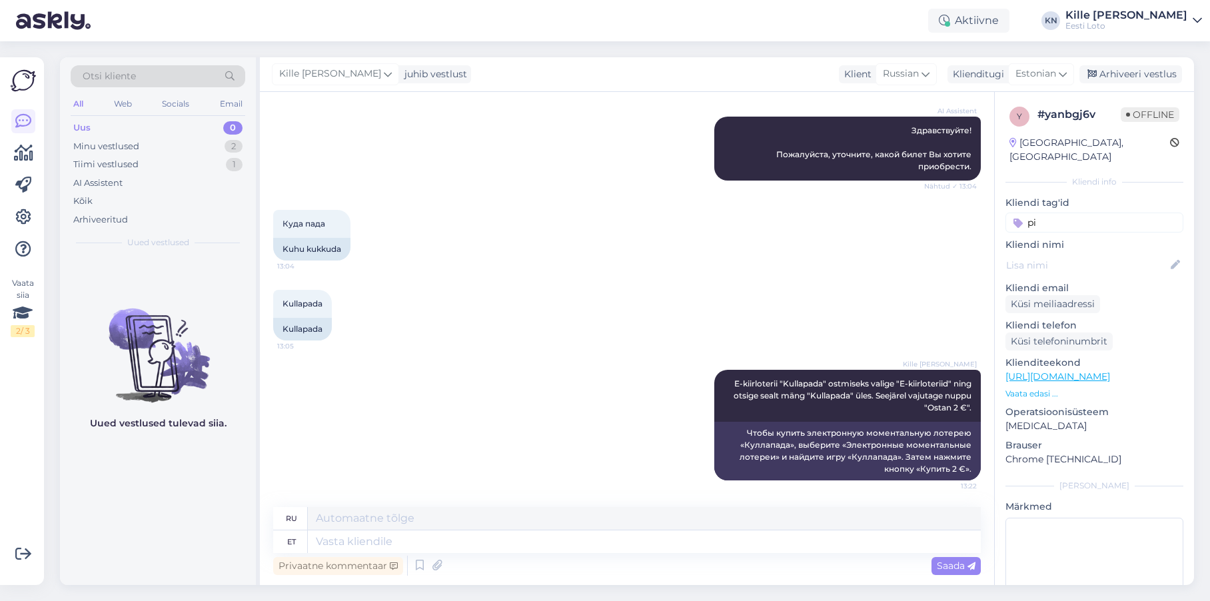
type input "p"
type input "e"
click at [1076, 175] on div "y # yanbgj6v Offline [GEOGRAPHIC_DATA], [GEOGRAPHIC_DATA] Kliendi info Kliendi …" at bounding box center [1093, 374] width 199 height 565
click at [1065, 212] on input at bounding box center [1094, 222] width 178 height 20
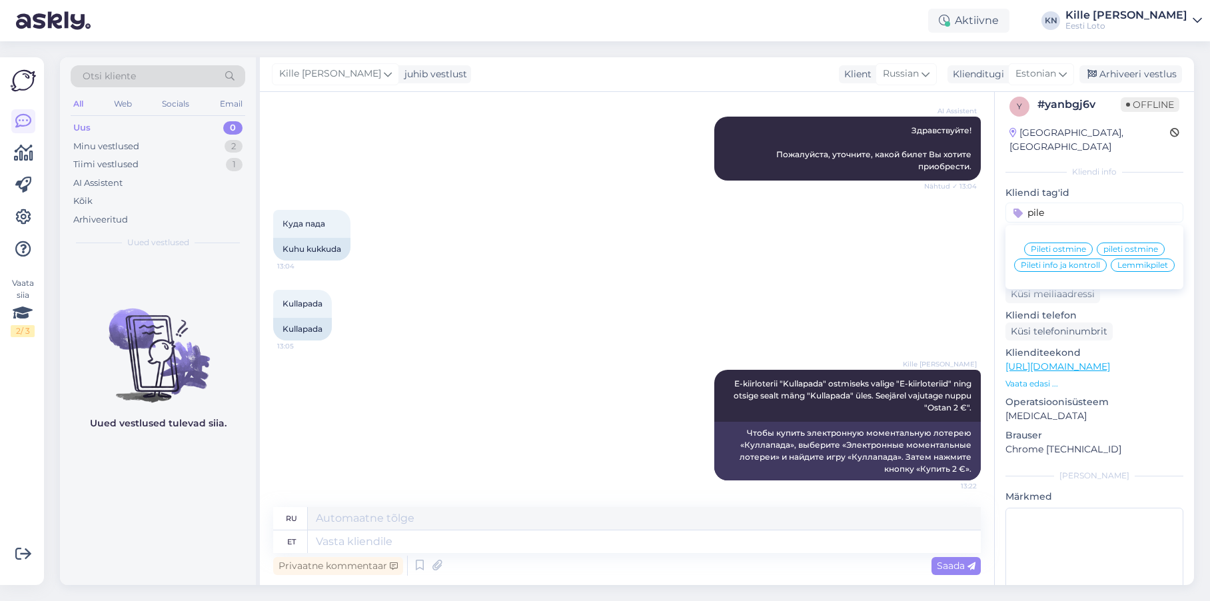
type input "pile"
click at [1070, 242] on div "Pileti ostmine" at bounding box center [1058, 248] width 69 height 13
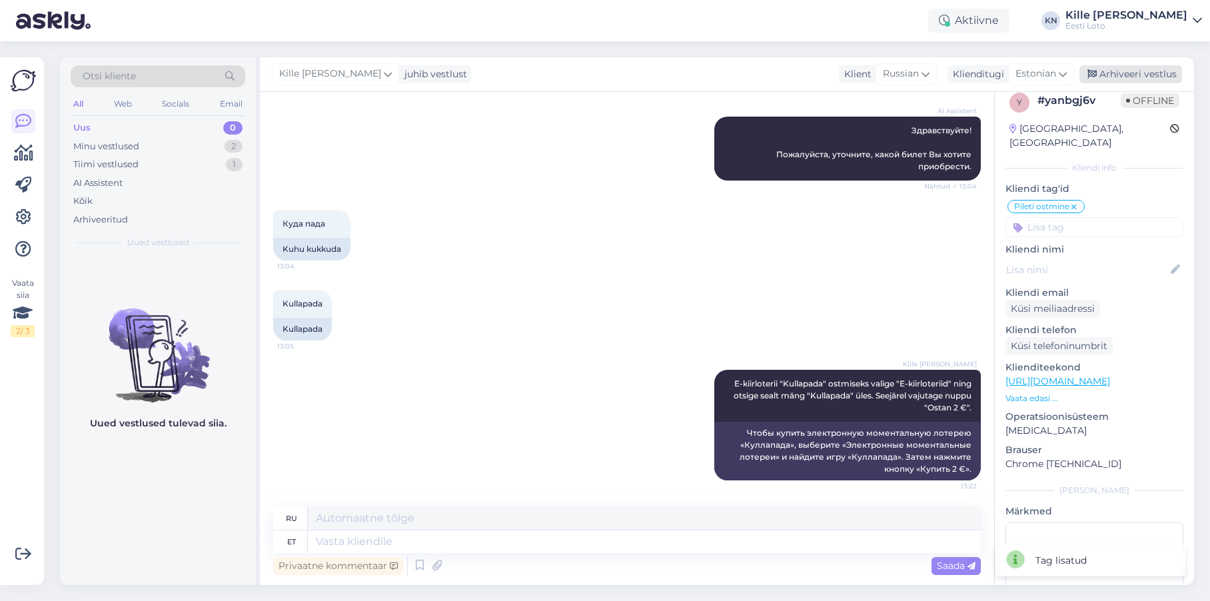
scroll to position [15, 0]
click at [1124, 76] on div "Arhiveeri vestlus" at bounding box center [1130, 74] width 103 height 18
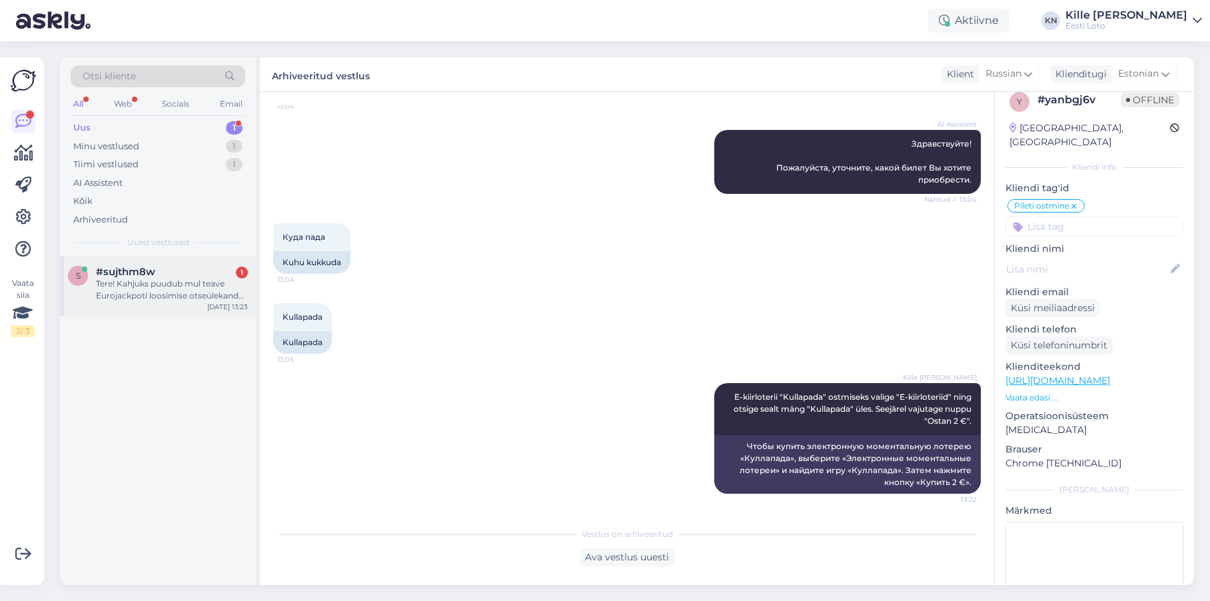
click at [130, 281] on div "Tere! Kahjuks puudub mul teave Eurojackpoti loosimise otseülekande võimaluste k…" at bounding box center [172, 290] width 152 height 24
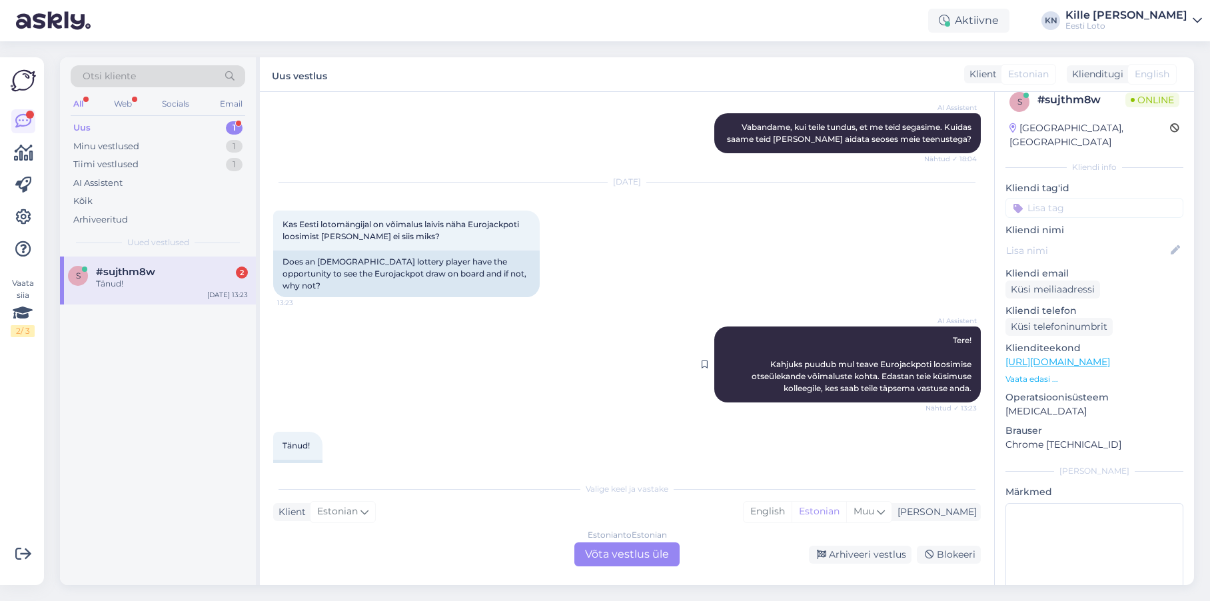
scroll to position [165, 0]
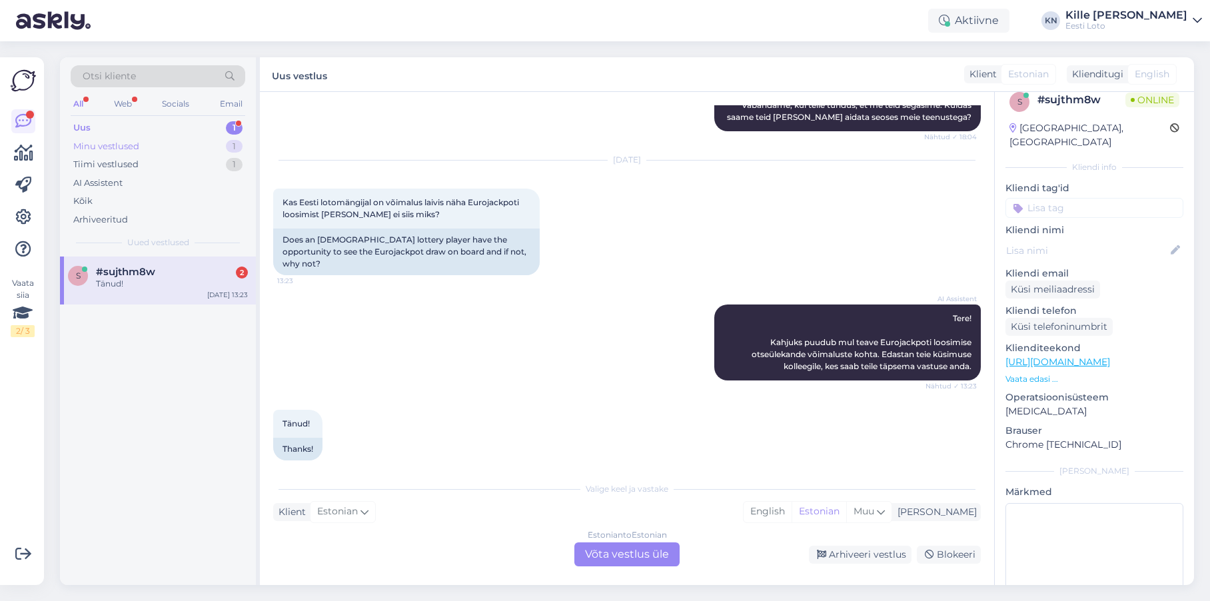
click at [114, 148] on div "Minu vestlused" at bounding box center [106, 146] width 66 height 13
click at [118, 125] on div "Uus 1" at bounding box center [158, 128] width 175 height 19
